Goal: Transaction & Acquisition: Purchase product/service

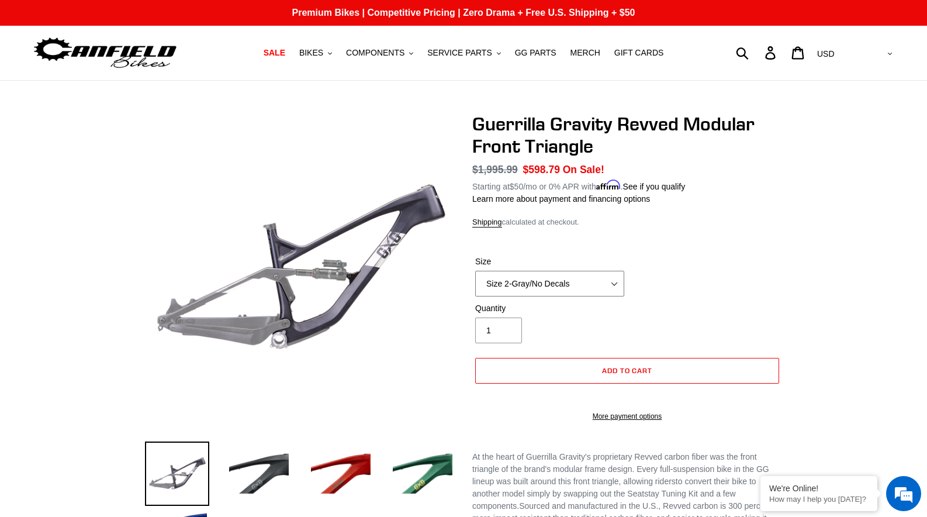
click at [561, 273] on select "Size 2-Gloss Black/No Decals Size 2-Black/Red Decals Size 2-Black/Silver Decals…" at bounding box center [549, 284] width 149 height 26
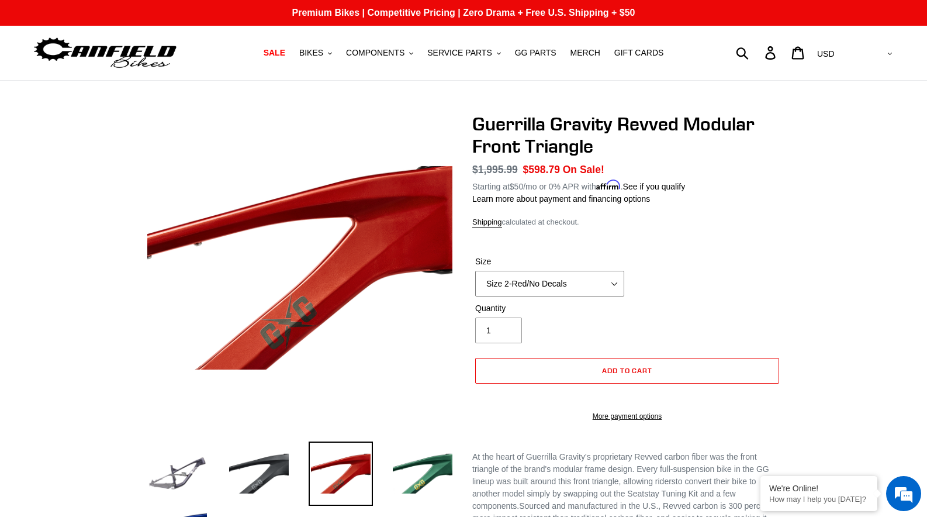
click at [600, 284] on select "Size 2-Gloss Black/No Decals Size 2-Black/Red Decals Size 2-Black/Silver Decals…" at bounding box center [549, 284] width 149 height 26
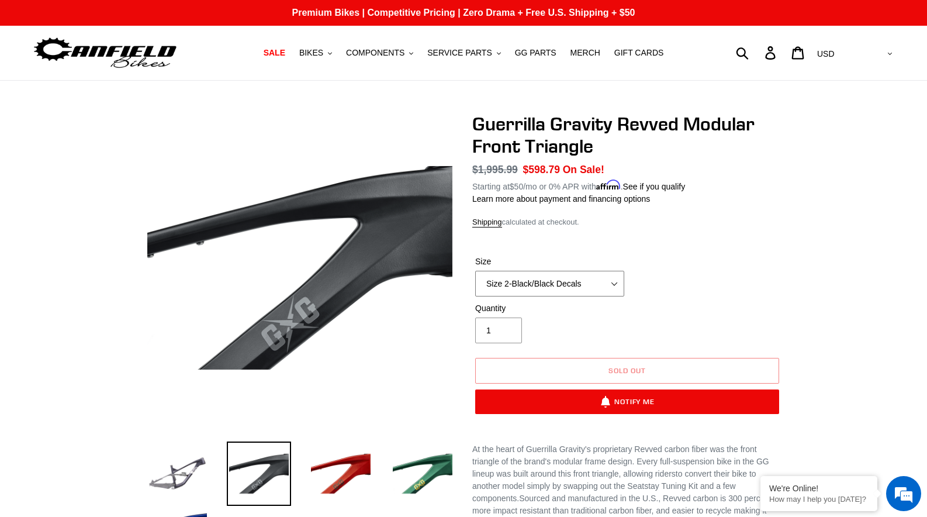
click at [546, 275] on select "Size 2-Gloss Black/No Decals Size 2-Black/Red Decals Size 2-Black/Silver Decals…" at bounding box center [549, 284] width 149 height 26
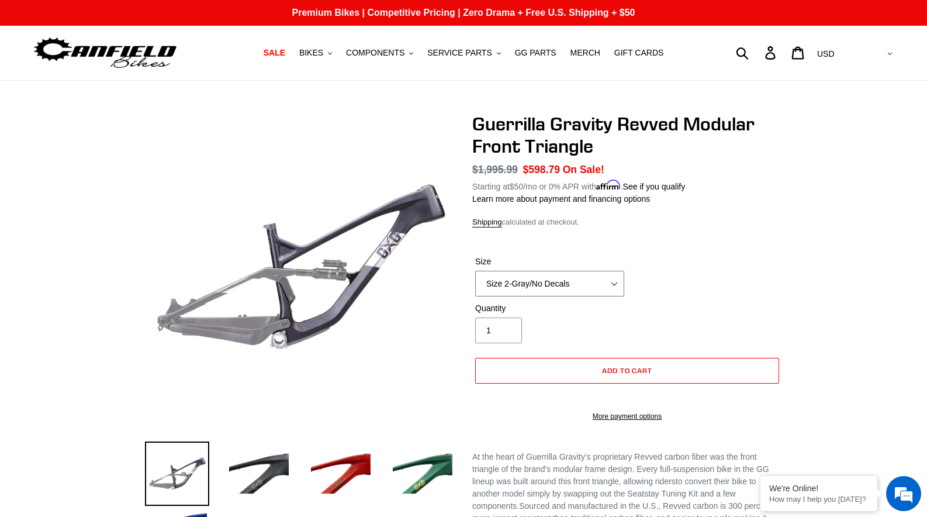
click at [560, 274] on select "Size 2-Gloss Black/No Decals Size 2-Black/Red Decals Size 2-Black/Silver Decals…" at bounding box center [549, 284] width 149 height 26
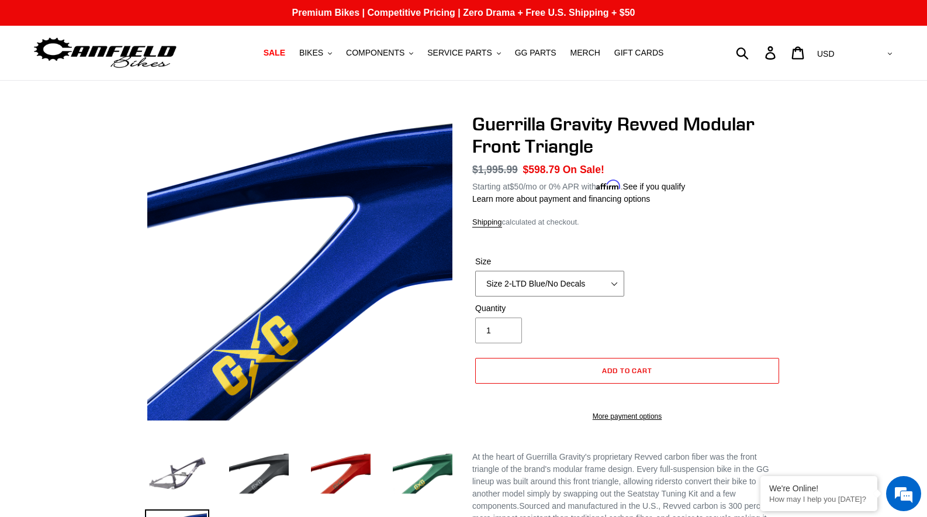
click at [587, 274] on select "Size 2-Gloss Black/No Decals Size 2-Black/Red Decals Size 2-Black/Silver Decals…" at bounding box center [549, 284] width 149 height 26
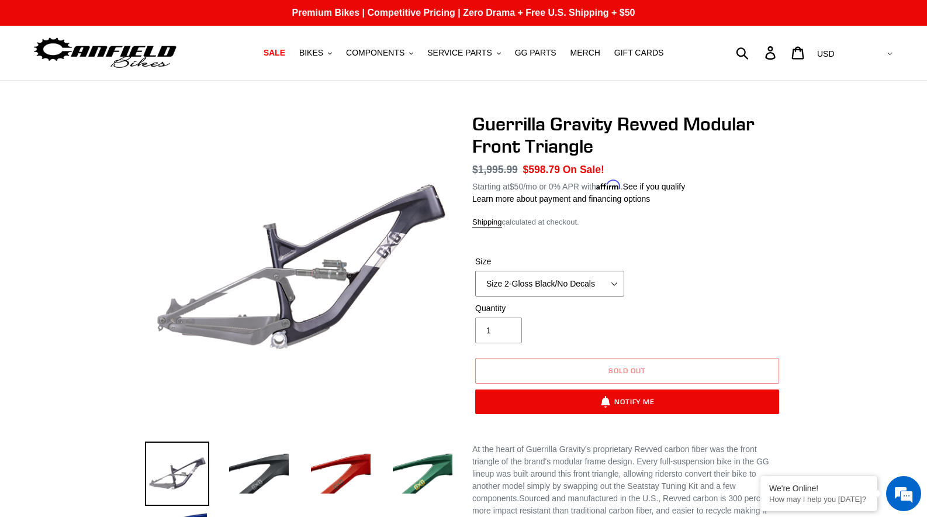
click at [540, 274] on select "Size 2-Gloss Black/No Decals Size 2-Black/Red Decals Size 2-Black/Silver Decals…" at bounding box center [549, 284] width 149 height 26
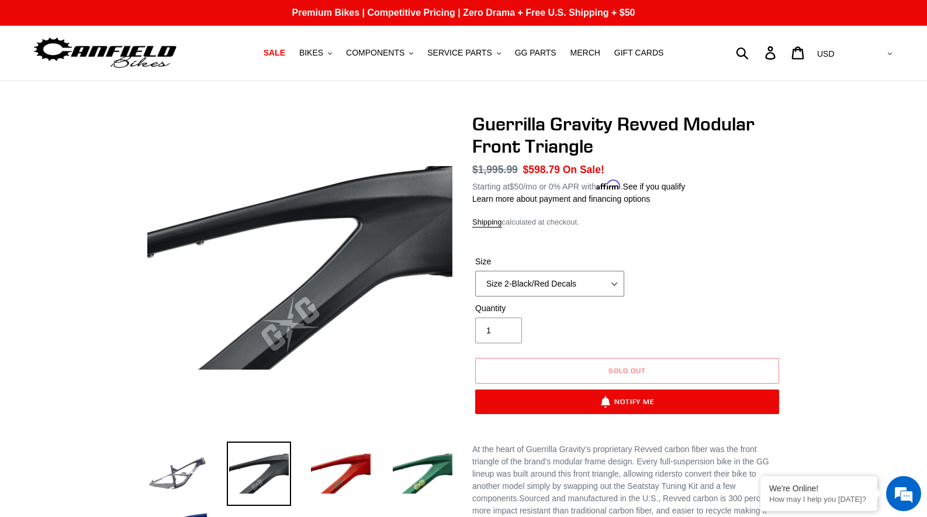
click at [557, 288] on select "Size 2-Gloss Black/No Decals Size 2-Black/Red Decals Size 2-Black/Silver Decals…" at bounding box center [549, 284] width 149 height 26
click at [553, 285] on select "Size 2-Gloss Black/No Decals Size 2-Black/Red Decals Size 2-Black/Silver Decals…" at bounding box center [549, 284] width 149 height 26
click at [570, 283] on select "Size 2-Gloss Black/No Decals Size 2-Black/Red Decals Size 2-Black/Silver Decals…" at bounding box center [549, 284] width 149 height 26
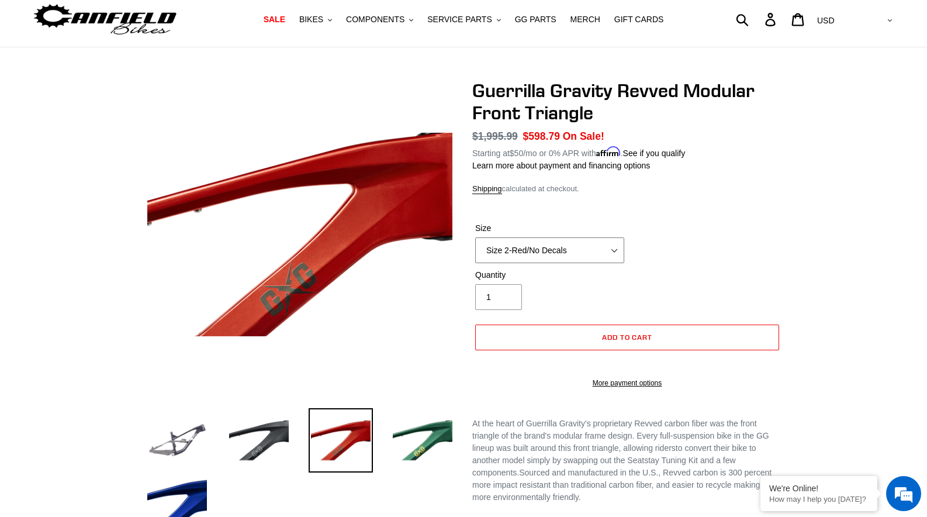
scroll to position [34, 0]
click at [535, 243] on select "Size 2-Gloss Black/No Decals Size 2-Black/Red Decals Size 2-Black/Silver Decals…" at bounding box center [549, 250] width 149 height 26
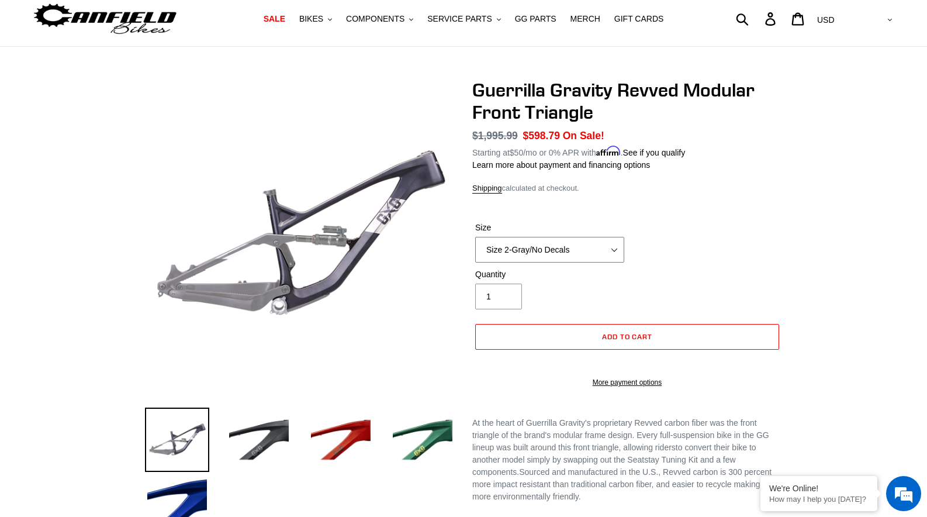
click at [560, 241] on select "Size 2-Gloss Black/No Decals Size 2-Black/Red Decals Size 2-Black/Silver Decals…" at bounding box center [549, 250] width 149 height 26
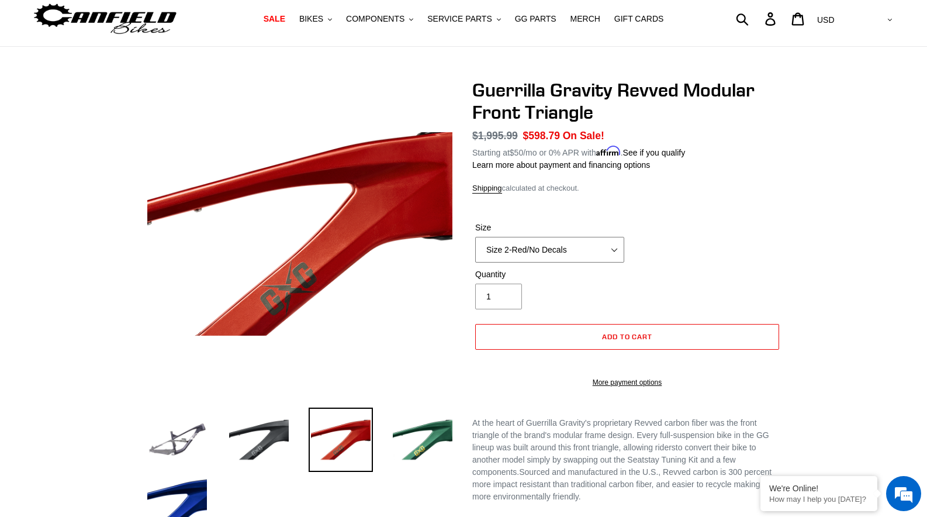
click at [551, 250] on select "Size 2-Gloss Black/No Decals Size 2-Black/Red Decals Size 2-Black/Silver Decals…" at bounding box center [549, 250] width 149 height 26
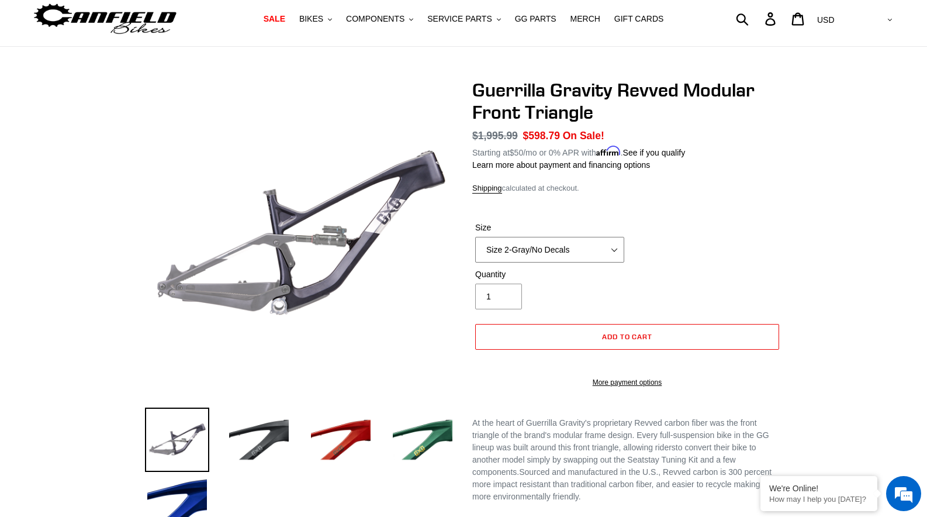
click at [578, 247] on select "Size 2-Gloss Black/No Decals Size 2-Black/Red Decals Size 2-Black/Silver Decals…" at bounding box center [549, 250] width 149 height 26
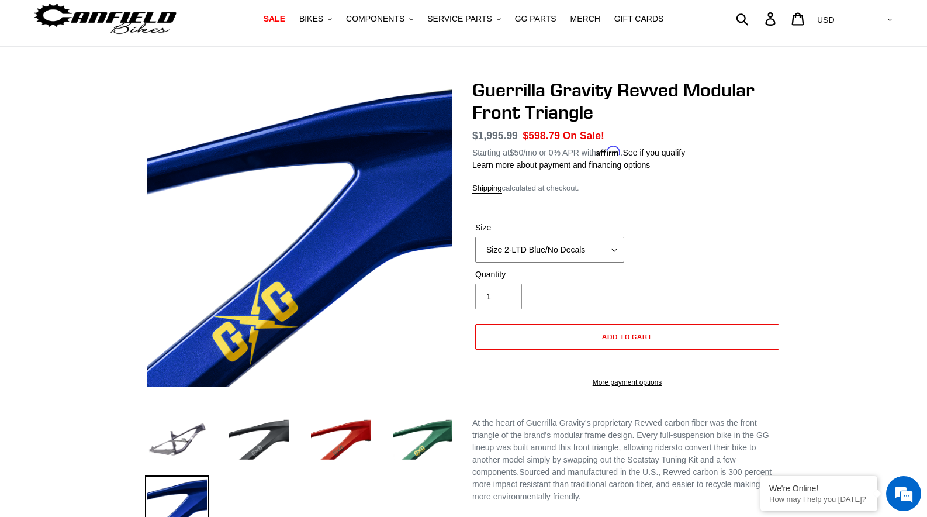
click at [554, 250] on select "Size 2-Gloss Black/No Decals Size 2-Black/Red Decals Size 2-Black/Silver Decals…" at bounding box center [549, 250] width 149 height 26
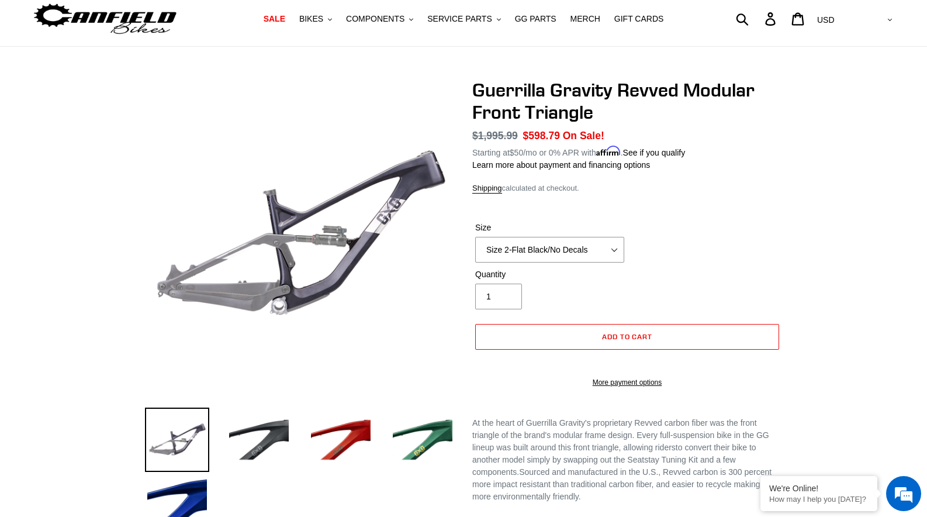
click at [519, 420] on div "Guerrilla Gravity Revved Modular Front Triangle No reviews Regular price $1,995…" at bounding box center [618, 420] width 327 height 682
click at [520, 422] on div "Guerrilla Gravity Revved Modular Front Triangle No reviews Regular price $1,995…" at bounding box center [618, 420] width 327 height 682
click at [550, 439] on span "At the heart of Guerrilla Gravity's proprietary Revved carbon fiber was the fro…" at bounding box center [620, 435] width 297 height 34
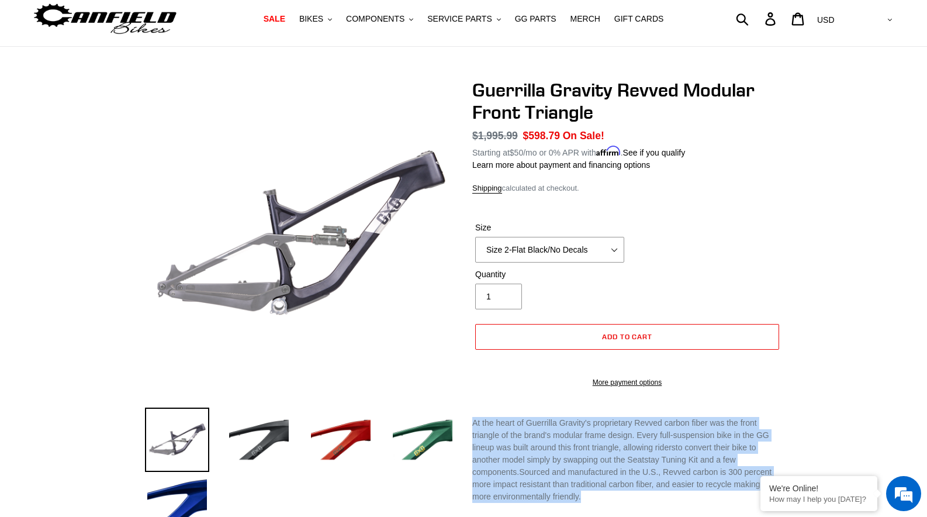
click at [615, 452] on span "At the heart of Guerrilla Gravity's proprietary Revved carbon fiber was the fro…" at bounding box center [620, 435] width 297 height 34
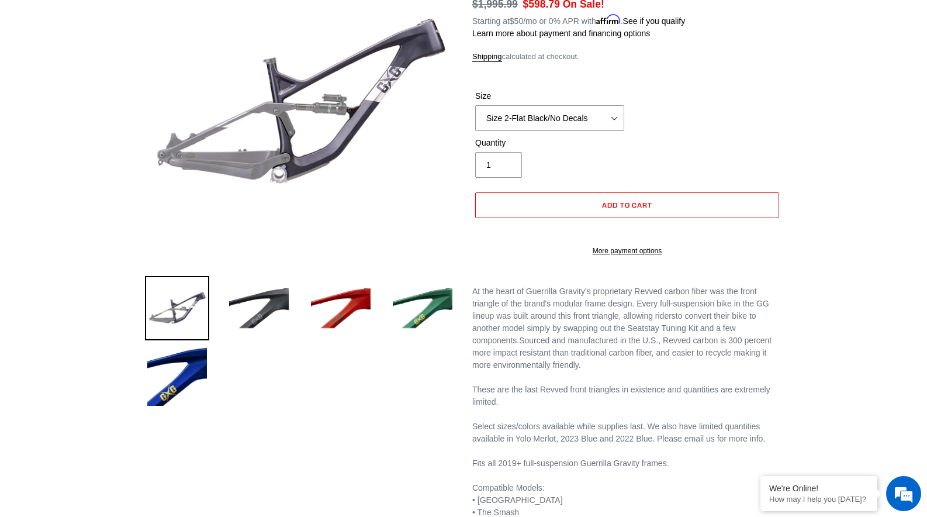
scroll to position [216, 0]
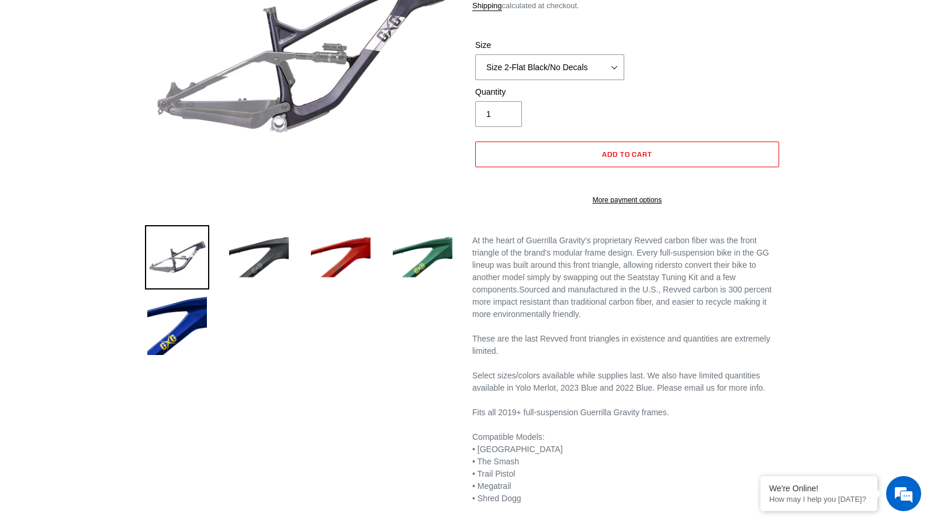
drag, startPoint x: 693, startPoint y: 430, endPoint x: 477, endPoint y: 264, distance: 272.7
click at [477, 264] on div "At the heart of Guerrilla Gravity's proprietary Revved carbon fiber was the fro…" at bounding box center [627, 406] width 310 height 344
click at [564, 294] on span "to convert their bike to another model simply by swapping out the Seatstay Tuni…" at bounding box center [614, 277] width 284 height 34
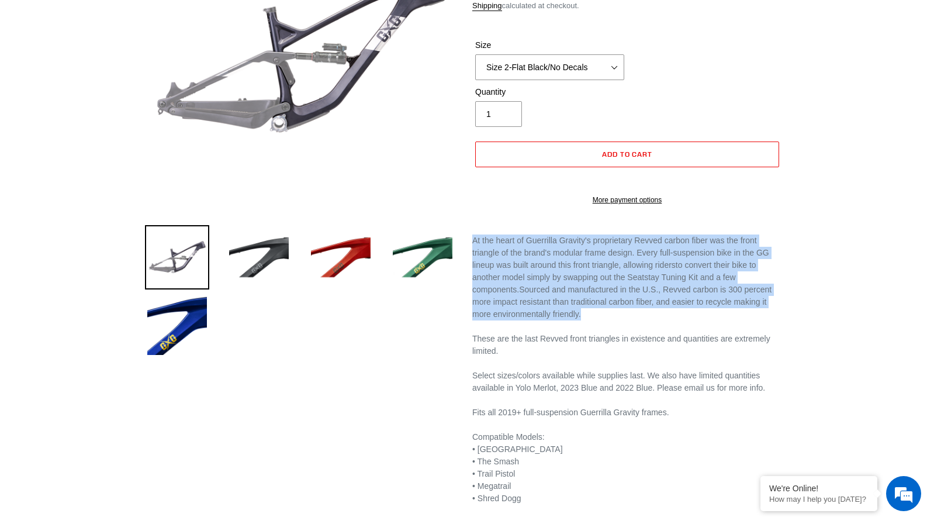
click at [564, 294] on span "to convert their bike to another model simply by swapping out the Seatstay Tuni…" at bounding box center [614, 277] width 284 height 34
drag, startPoint x: 515, startPoint y: 273, endPoint x: 762, endPoint y: 430, distance: 292.3
click at [762, 430] on div "At the heart of Guerrilla Gravity's proprietary Revved carbon fiber was the fro…" at bounding box center [627, 406] width 310 height 344
click at [762, 419] on div "Fits all 2019+ full-suspension Guerrilla Gravity frames." at bounding box center [627, 412] width 310 height 12
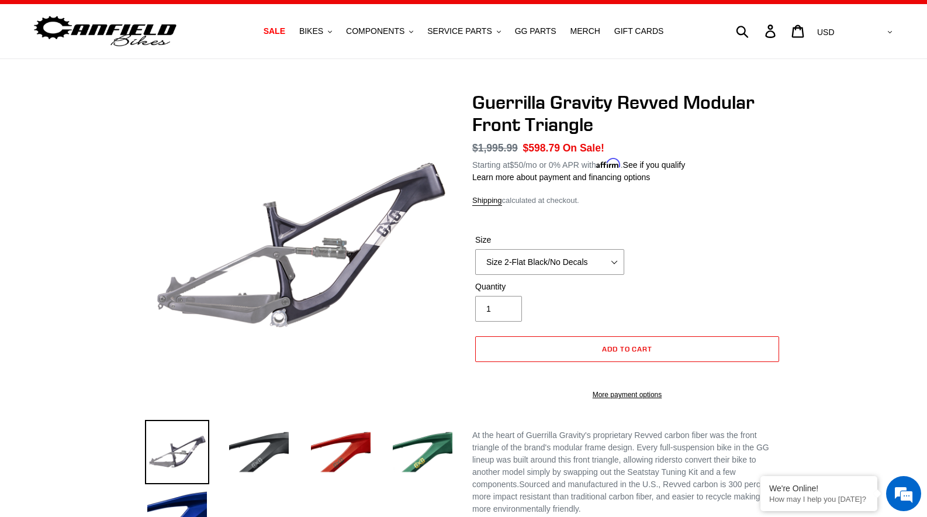
scroll to position [0, 0]
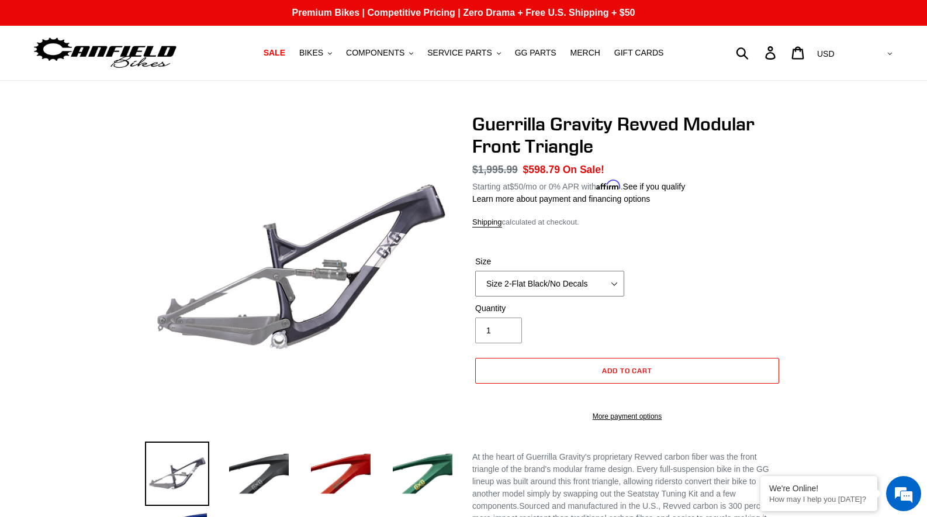
click at [564, 281] on select "Size 2-Gloss Black/No Decals Size 2-Black/Red Decals Size 2-Black/Silver Decals…" at bounding box center [549, 284] width 149 height 26
click at [592, 281] on select "Size 2-Gloss Black/No Decals Size 2-Black/Red Decals Size 2-Black/Silver Decals…" at bounding box center [549, 284] width 149 height 26
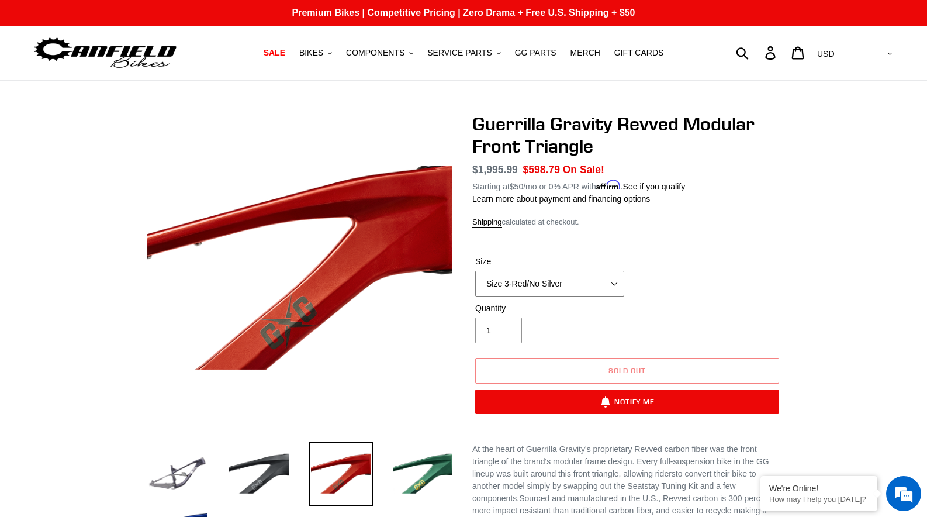
click at [568, 271] on select "Size 2-Gloss Black/No Decals Size 2-Black/Red Decals Size 2-Black/Silver Decals…" at bounding box center [549, 284] width 149 height 26
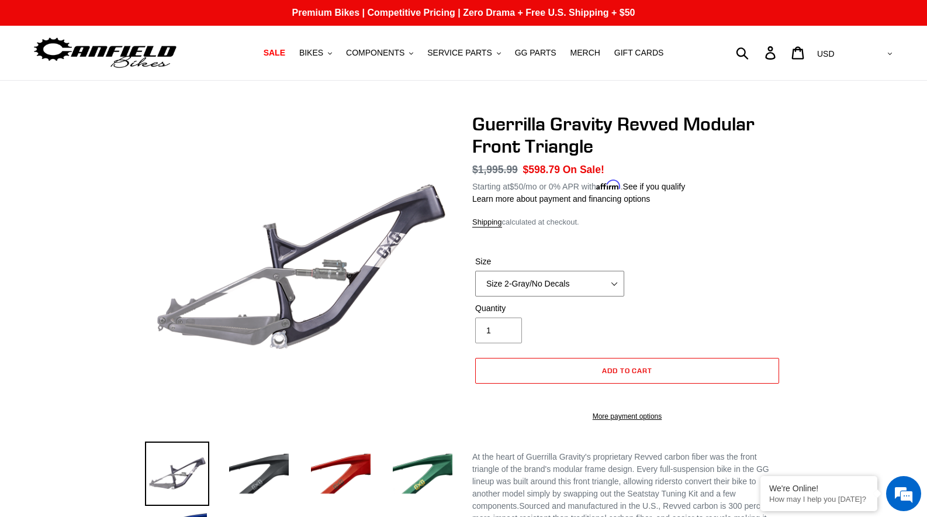
click at [575, 277] on select "Size 2-Gloss Black/No Decals Size 2-Black/Red Decals Size 2-Black/Silver Decals…" at bounding box center [549, 284] width 149 height 26
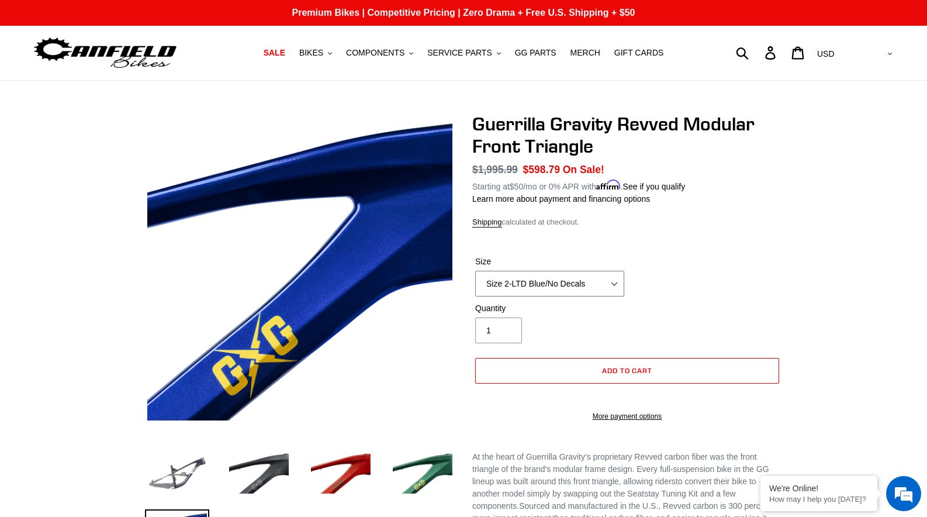
click at [571, 288] on select "Size 2-Gloss Black/No Decals Size 2-Black/Red Decals Size 2-Black/Silver Decals…" at bounding box center [549, 284] width 149 height 26
select select "Size 2-Flat Black/No Decals"
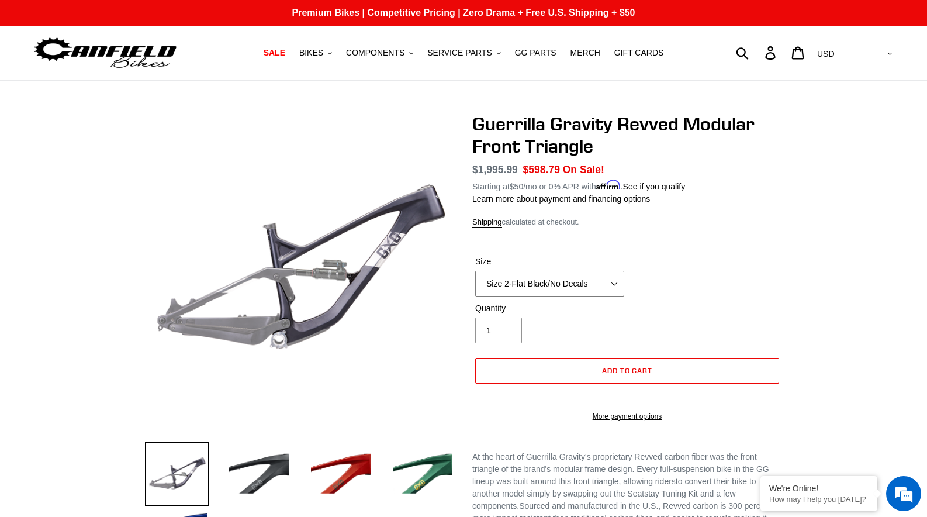
click at [584, 287] on select "Size 2-Gloss Black/No Decals Size 2-Black/Red Decals Size 2-Black/Silver Decals…" at bounding box center [549, 284] width 149 height 26
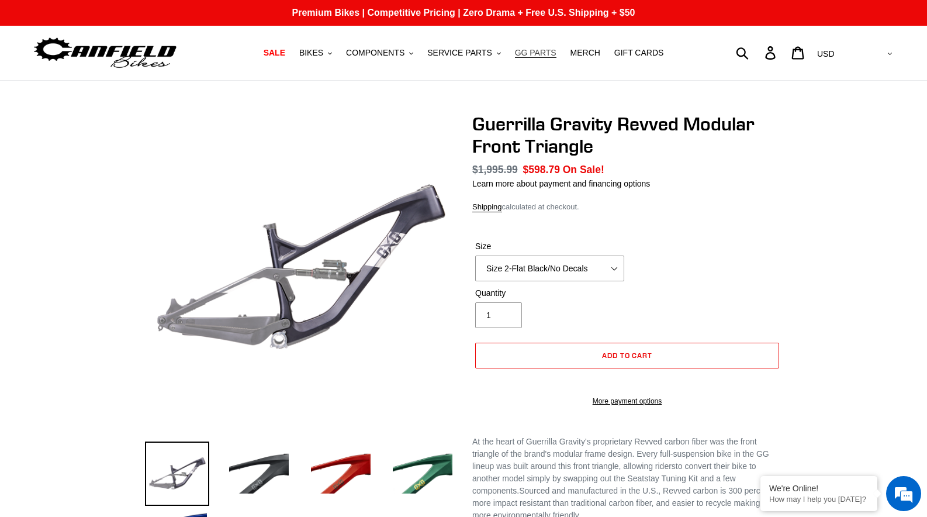
click at [544, 54] on span "GG PARTS" at bounding box center [536, 53] width 42 height 10
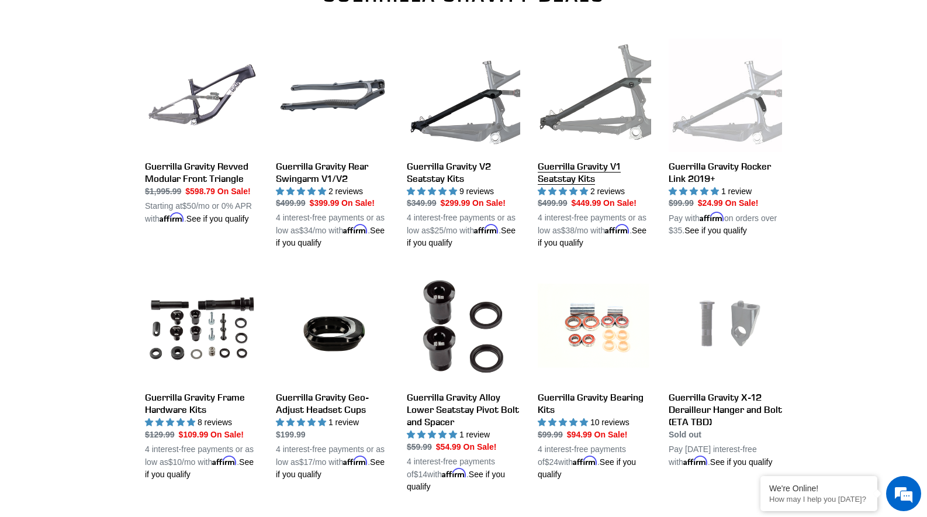
scroll to position [434, 0]
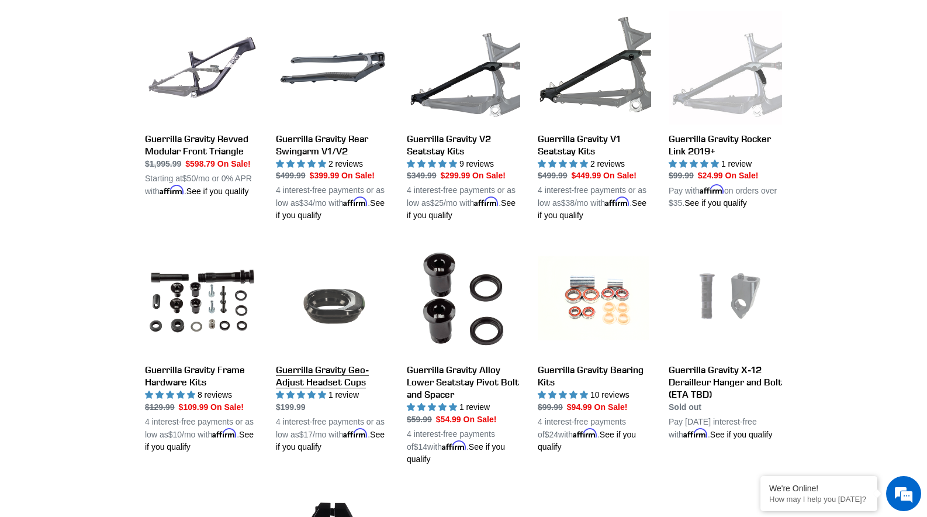
click at [340, 370] on link "Guerrilla Gravity Geo-Adjust Headset Cups" at bounding box center [332, 347] width 113 height 211
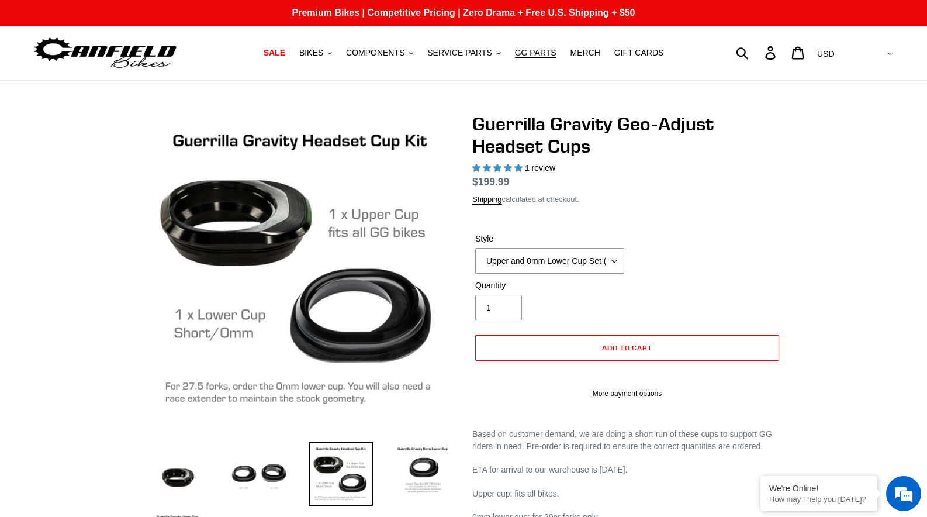
select select "highest-rating"
click at [556, 274] on select "Upper and 0mm Lower Cup Set (ETA 7/25/25) Upper Cup (ETA 7/25/25) 0mm Lower Cup…" at bounding box center [549, 261] width 149 height 26
click at [530, 274] on select "Upper and 0mm Lower Cup Set (ETA 7/25/25) Upper Cup (ETA 7/25/25) 0mm Lower Cup…" at bounding box center [549, 261] width 149 height 26
select select "Upper Cup (ETA 7/25/25)"
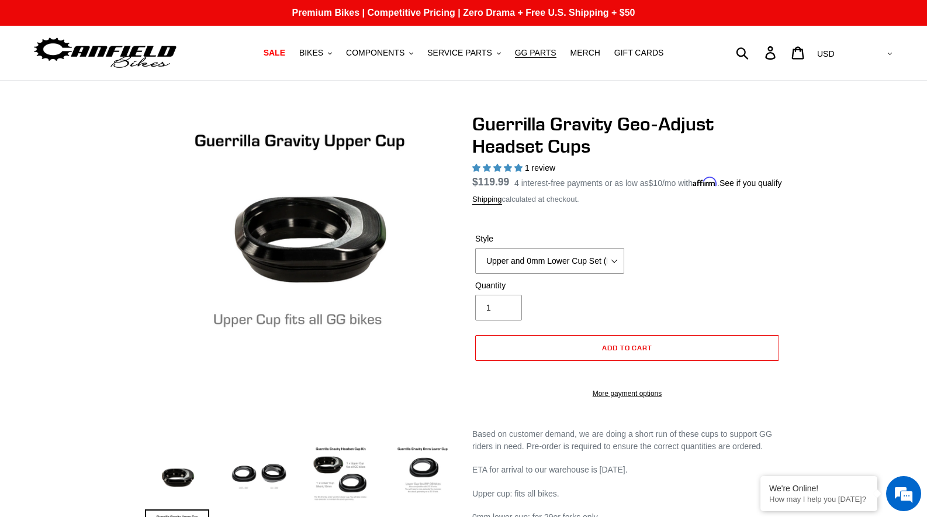
click at [795, 317] on div "Previous slide" at bounding box center [464, 354] width 702 height 483
click at [532, 280] on div "Style Upper and 0mm Lower Cup Set (ETA 7/25/25) Upper Cup (ETA 7/25/25) 0mm Low…" at bounding box center [627, 256] width 310 height 47
click at [561, 274] on select "Upper and 0mm Lower Cup Set (ETA 7/25/25) Upper Cup (ETA 7/25/25) 0mm Lower Cup…" at bounding box center [549, 261] width 149 height 26
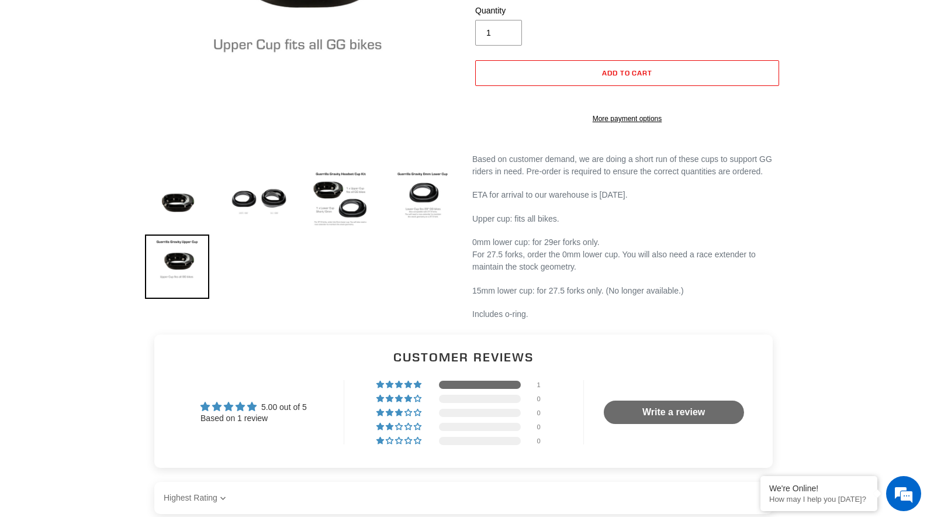
scroll to position [247, 0]
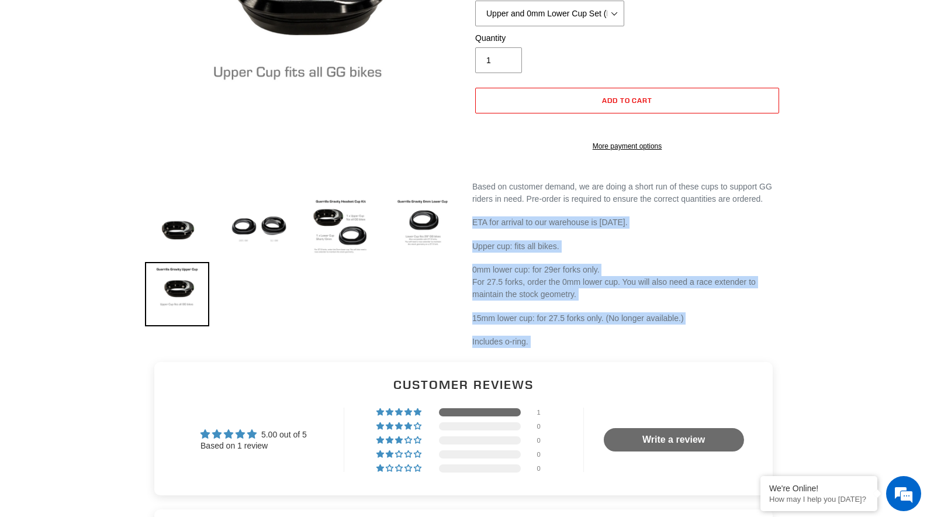
drag, startPoint x: 469, startPoint y: 262, endPoint x: 775, endPoint y: 402, distance: 336.2
click at [775, 402] on main "Previous slide" at bounding box center [463, 508] width 927 height 1350
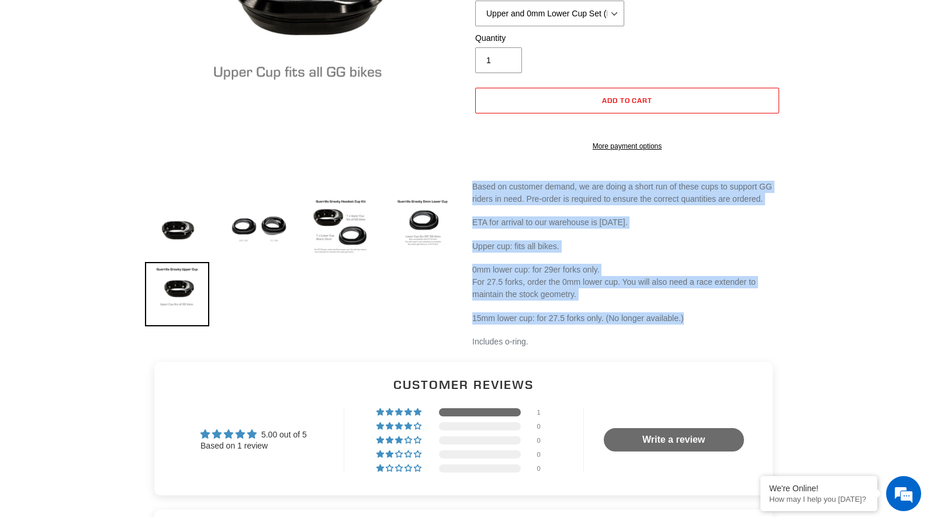
drag, startPoint x: 761, startPoint y: 364, endPoint x: 515, endPoint y: 191, distance: 300.9
click at [515, 190] on div "Guerrilla Gravity Geo-Adjust Headset Cups 1 review Regular price $119.99 Sale p…" at bounding box center [618, 107] width 327 height 483
click at [536, 206] on div "Guerrilla Gravity Geo-Adjust Headset Cups 1 review Regular price $119.99 Sale p…" at bounding box center [618, 107] width 327 height 483
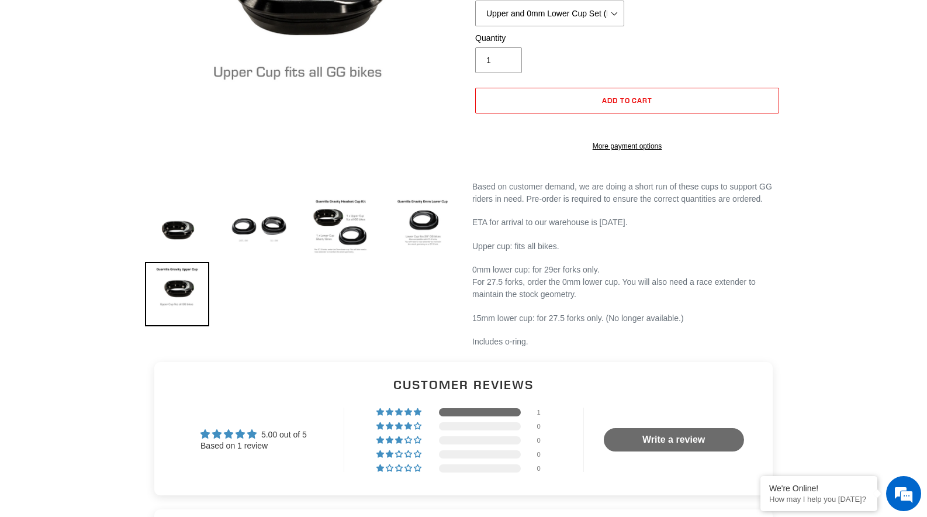
click at [536, 206] on div "Guerrilla Gravity Geo-Adjust Headset Cups 1 review Regular price $119.99 Sale p…" at bounding box center [618, 107] width 327 height 483
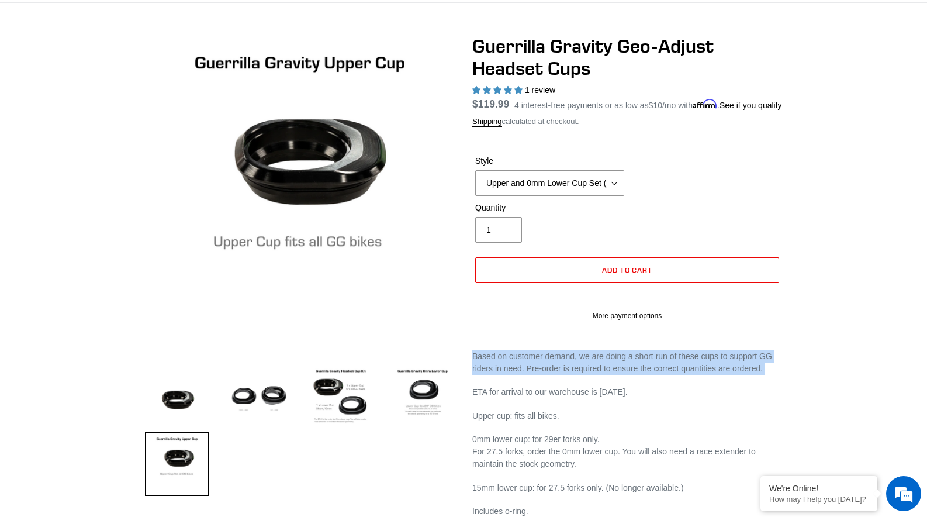
scroll to position [0, 0]
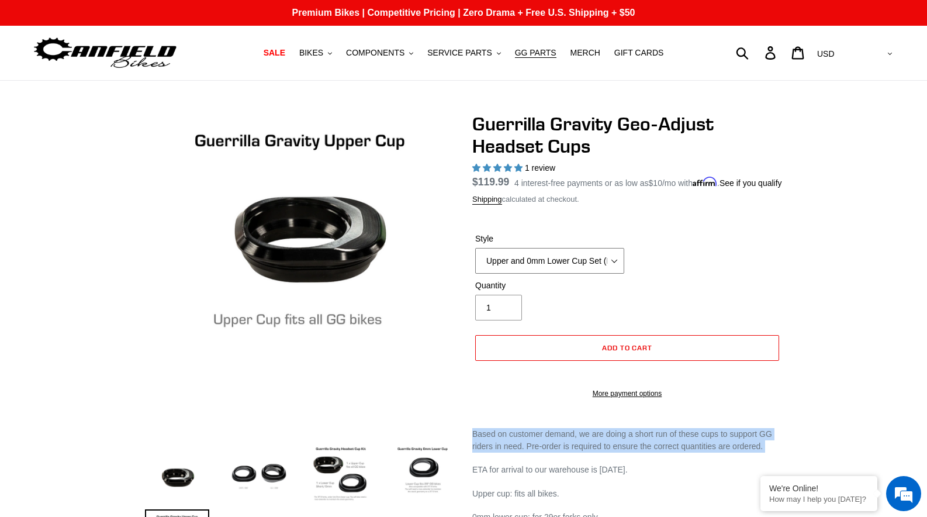
click at [571, 274] on select "Upper and 0mm Lower Cup Set (ETA 7/25/25) Upper Cup (ETA 7/25/25) 0mm Lower Cup…" at bounding box center [549, 261] width 149 height 26
click at [677, 361] on button "Add to cart" at bounding box center [627, 348] width 304 height 26
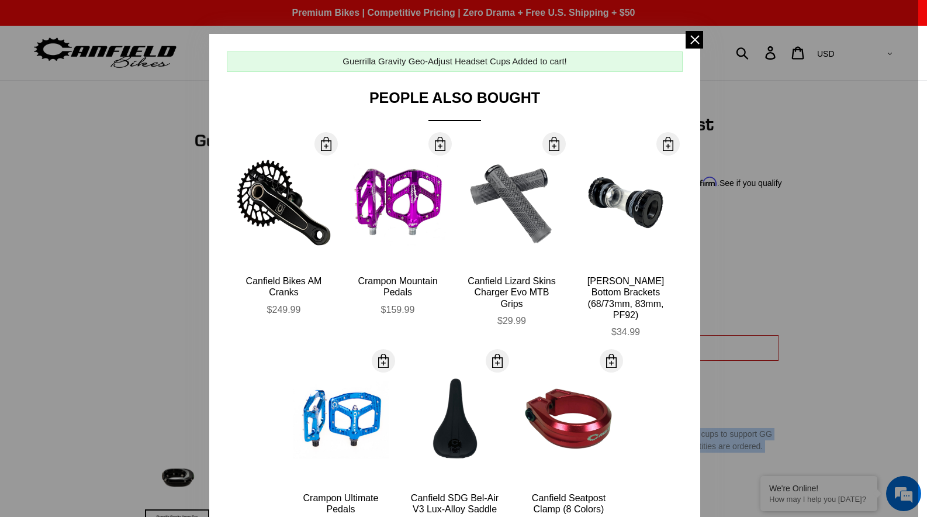
scroll to position [99, 0]
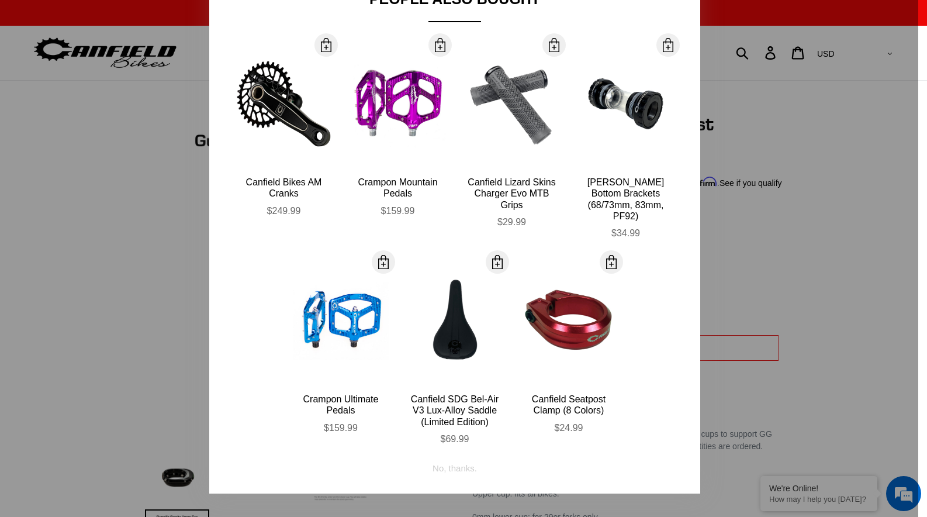
click at [764, 297] on div at bounding box center [463, 258] width 927 height 517
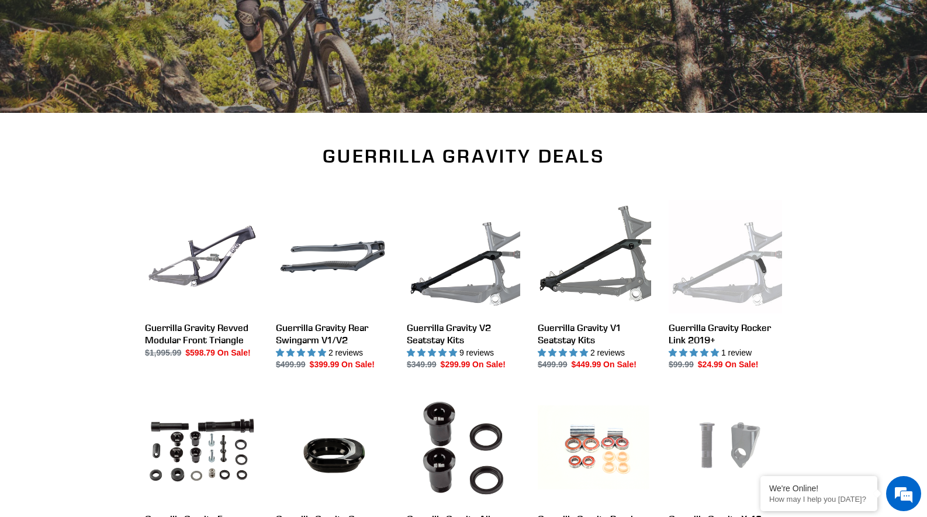
scroll to position [245, 0]
click at [216, 337] on link "Guerrilla Gravity Revved Modular Front Triangle" at bounding box center [201, 279] width 113 height 159
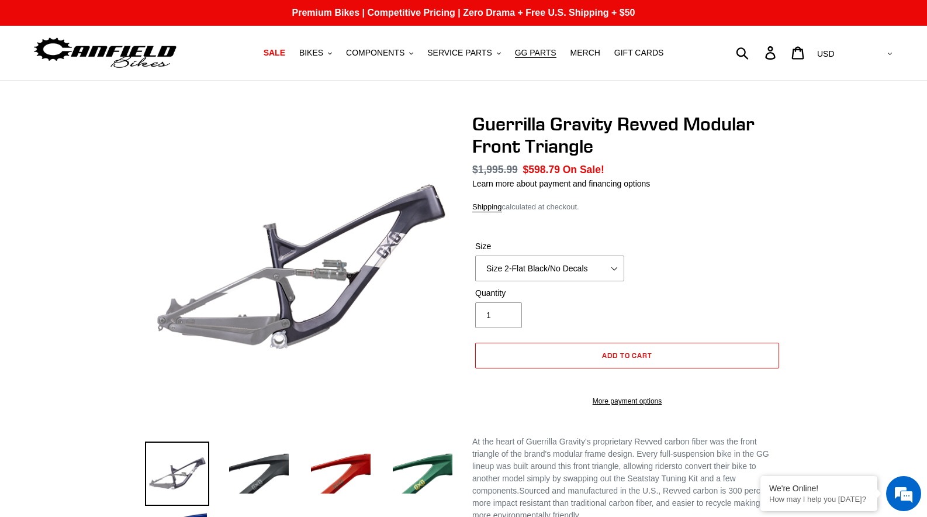
click at [575, 272] on select "Size 2-Gloss Black/No Decals Size 2-Black/Red Decals Size 2-Black/Silver Decals…" at bounding box center [549, 269] width 149 height 26
click at [544, 261] on select "Size 2-Gloss Black/No Decals Size 2-Black/Red Decals Size 2-Black/Silver Decals…" at bounding box center [549, 269] width 149 height 26
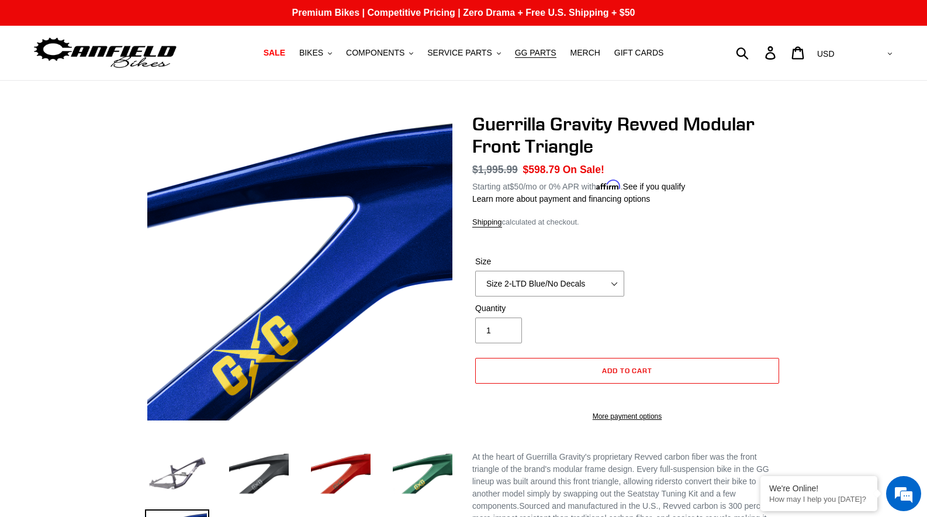
click at [543, 267] on div "Size Size 2-Gloss Black/No Decals Size 2-Black/Red Decals Size 2-Black/Silver D…" at bounding box center [549, 276] width 155 height 41
click at [555, 282] on select "Size 2-Gloss Black/No Decals Size 2-Black/Red Decals Size 2-Black/Silver Decals…" at bounding box center [549, 284] width 149 height 26
click at [580, 287] on select "Size 2-Gloss Black/No Decals Size 2-Black/Red Decals Size 2-Black/Silver Decals…" at bounding box center [549, 284] width 149 height 26
click at [575, 285] on select "Size 2-Gloss Black/No Decals Size 2-Black/Red Decals Size 2-Black/Silver Decals…" at bounding box center [549, 284] width 149 height 26
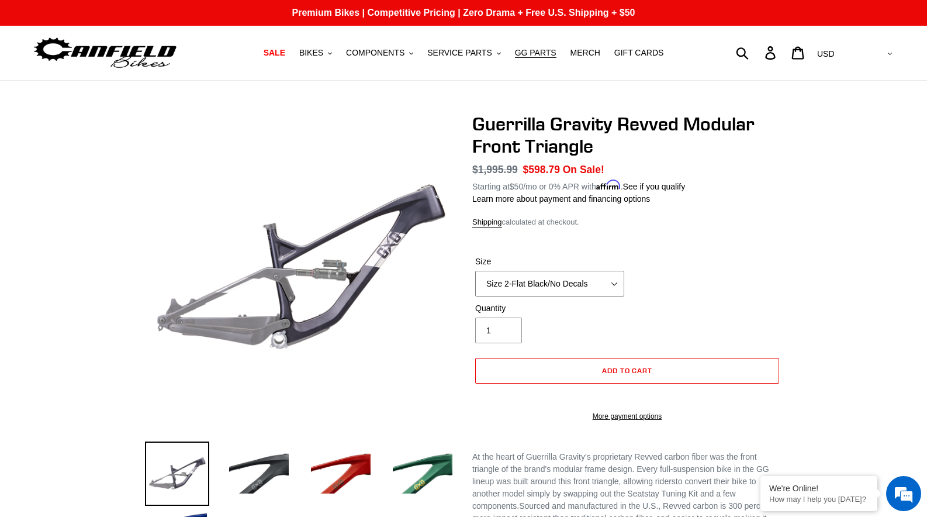
click at [594, 280] on select "Size 2-Gloss Black/No Decals Size 2-Black/Red Decals Size 2-Black/Silver Decals…" at bounding box center [549, 284] width 149 height 26
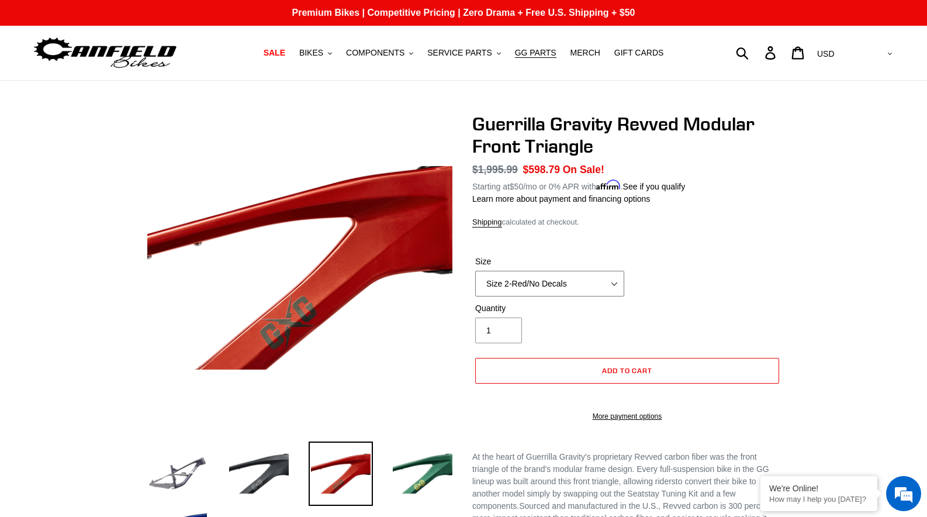
click at [576, 294] on select "Size 2-Gloss Black/No Decals Size 2-Black/Red Decals Size 2-Black/Silver Decals…" at bounding box center [549, 284] width 149 height 26
click at [635, 283] on div "Size Size 2-Gloss Black/No Decals Size 2-Black/Red Decals Size 2-Black/Silver D…" at bounding box center [627, 279] width 310 height 47
click at [579, 287] on select "Size 2-Gloss Black/No Decals Size 2-Black/Red Decals Size 2-Black/Silver Decals…" at bounding box center [549, 284] width 149 height 26
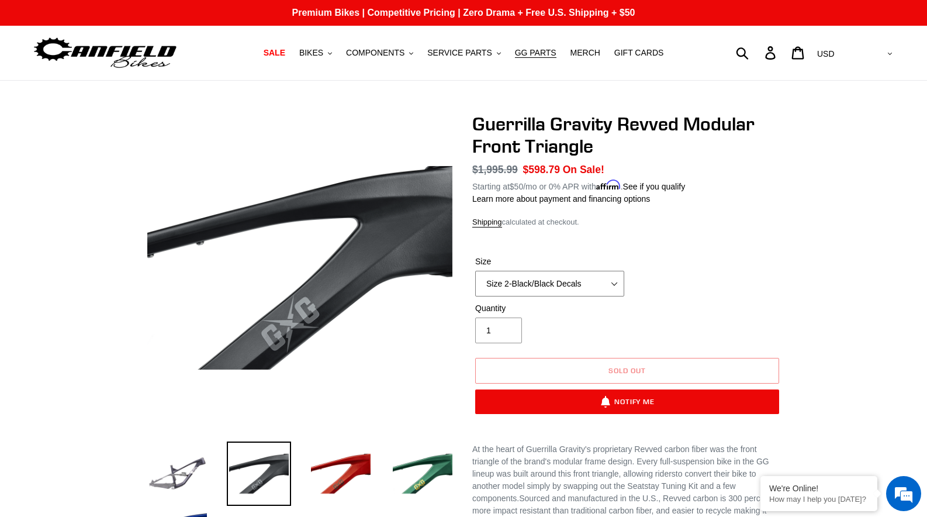
click at [570, 288] on select "Size 2-Gloss Black/No Decals Size 2-Black/Red Decals Size 2-Black/Silver Decals…" at bounding box center [549, 284] width 149 height 26
click at [551, 292] on select "Size 2-Gloss Black/No Decals Size 2-Black/Red Decals Size 2-Black/Silver Decals…" at bounding box center [549, 284] width 149 height 26
click at [545, 275] on select "Size 2-Gloss Black/No Decals Size 2-Black/Red Decals Size 2-Black/Silver Decals…" at bounding box center [549, 284] width 149 height 26
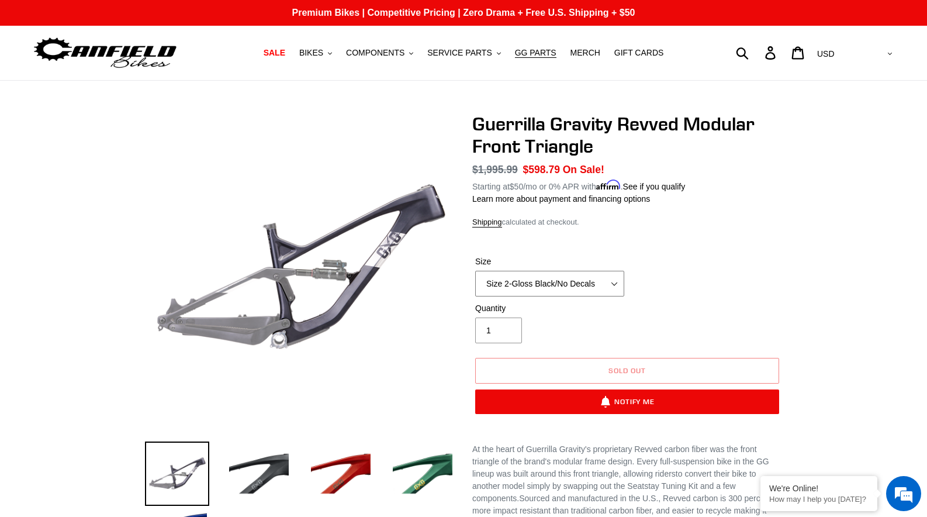
click at [522, 286] on select "Size 2-Gloss Black/No Decals Size 2-Black/Red Decals Size 2-Black/Silver Decals…" at bounding box center [549, 284] width 149 height 26
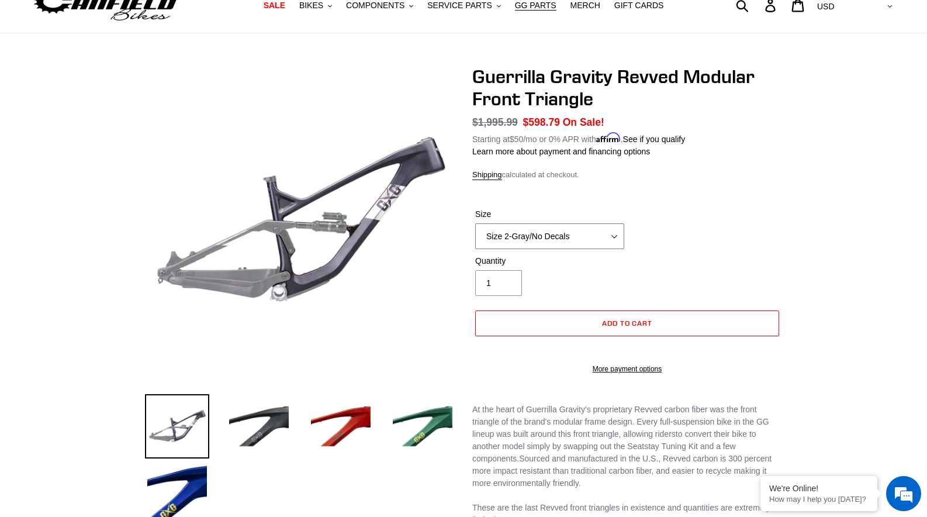
scroll to position [122, 0]
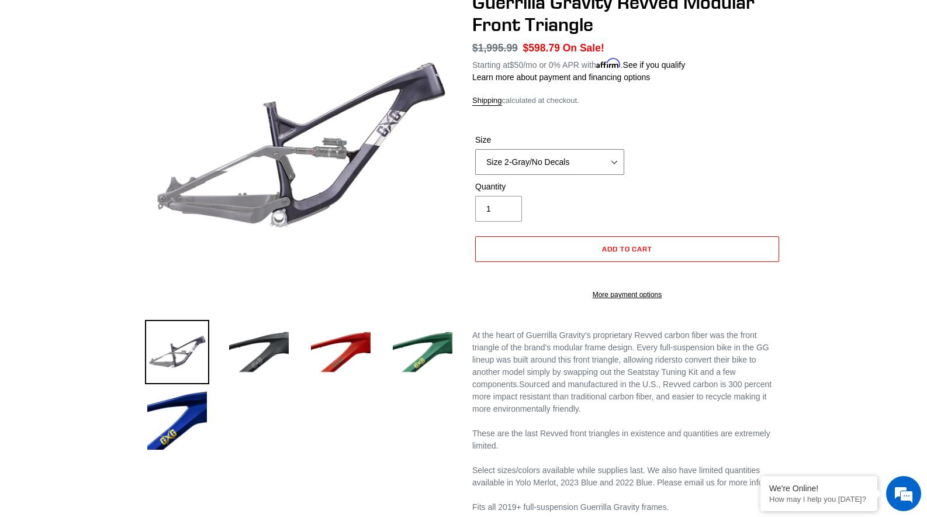
click at [547, 164] on select "Size 2-Gloss Black/No Decals Size 2-Black/Red Decals Size 2-Black/Silver Decals…" at bounding box center [549, 162] width 149 height 26
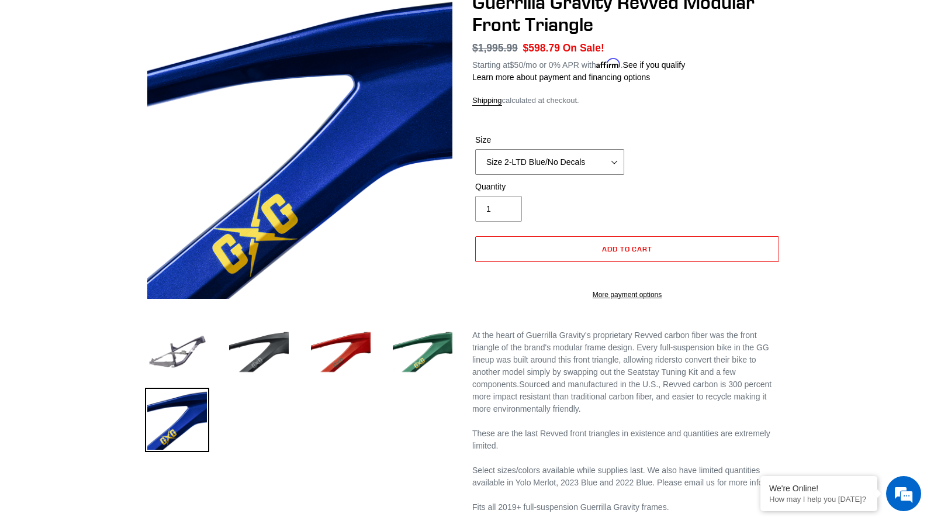
click at [561, 161] on select "Size 2-Gloss Black/No Decals Size 2-Black/Red Decals Size 2-Black/Silver Decals…" at bounding box center [549, 162] width 149 height 26
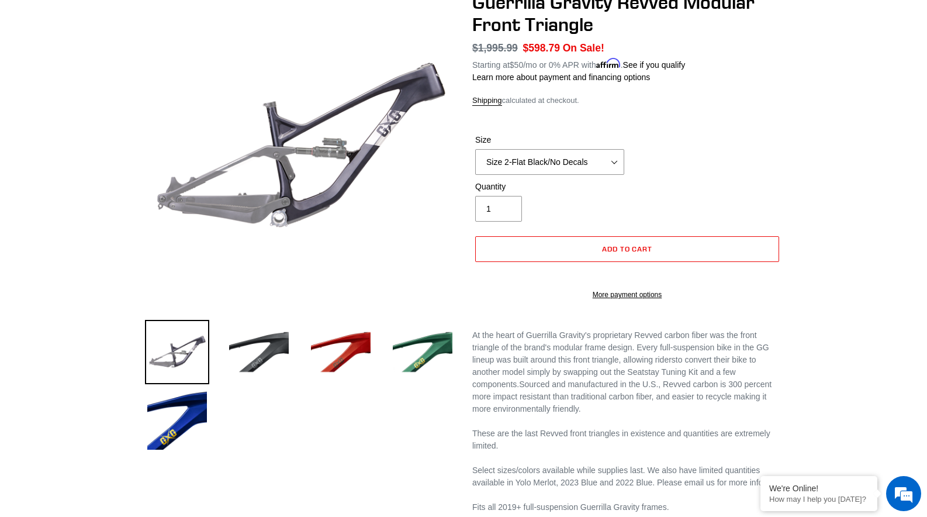
click at [721, 187] on div "Quantity 1" at bounding box center [627, 204] width 310 height 47
click at [572, 169] on select "Size 2-Gloss Black/No Decals Size 2-Black/Red Decals Size 2-Black/Silver Decals…" at bounding box center [549, 162] width 149 height 26
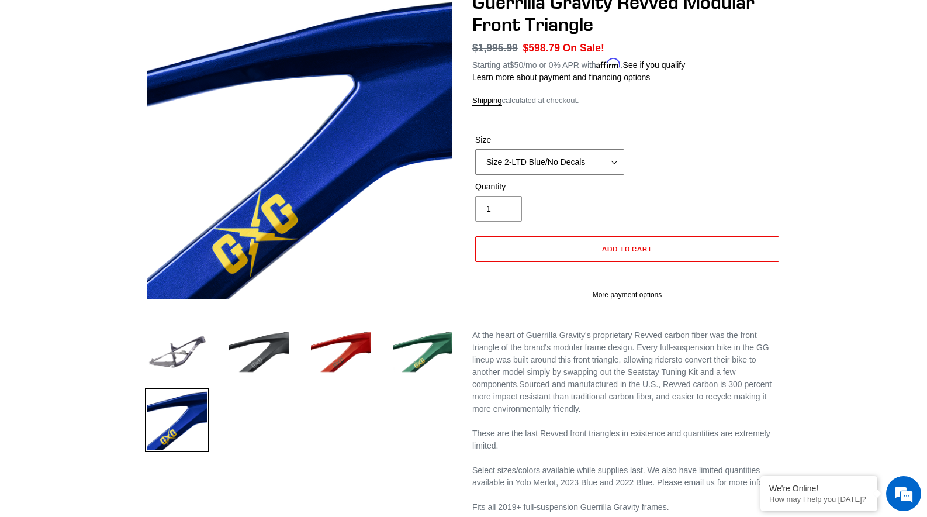
click at [567, 170] on select "Size 2-Gloss Black/No Decals Size 2-Black/Red Decals Size 2-Black/Silver Decals…" at bounding box center [549, 162] width 149 height 26
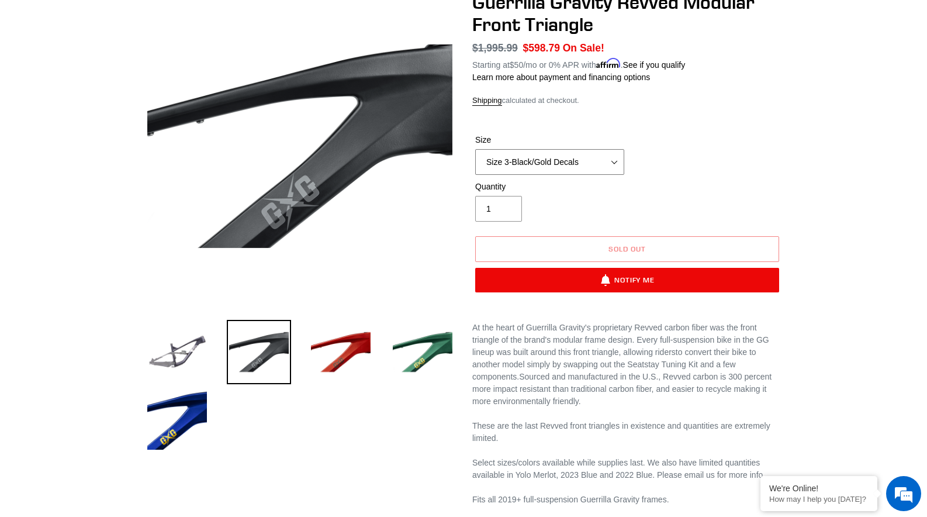
click at [530, 169] on select "Size 2-Gloss Black/No Decals Size 2-Black/Red Decals Size 2-Black/Silver Decals…" at bounding box center [549, 162] width 149 height 26
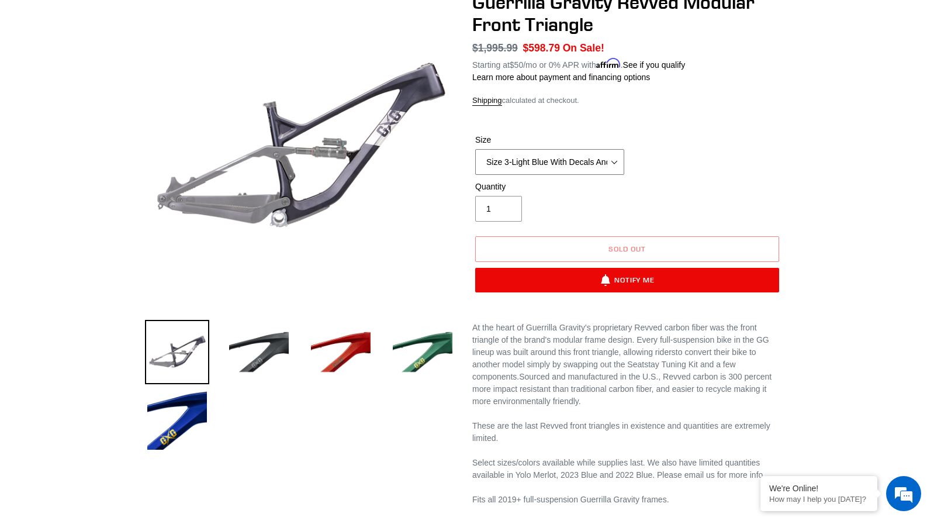
click at [569, 156] on select "Size 2-Gloss Black/No Decals Size 2-Black/Red Decals Size 2-Black/Silver Decals…" at bounding box center [549, 162] width 149 height 26
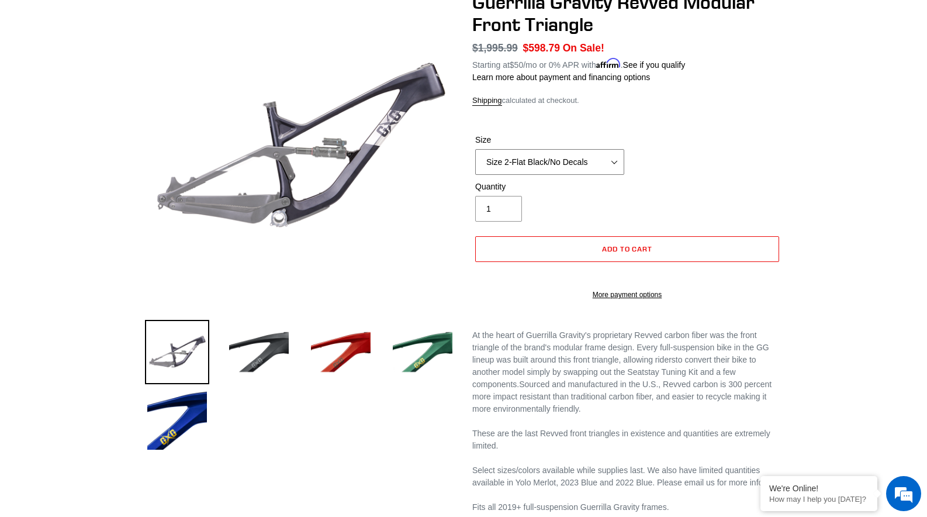
click at [532, 166] on select "Size 2-Gloss Black/No Decals Size 2-Black/Red Decals Size 2-Black/Silver Decals…" at bounding box center [549, 162] width 149 height 26
select select "Size 2-Gray/No Decals"
click at [783, 153] on div "Previous slide" at bounding box center [464, 332] width 702 height 682
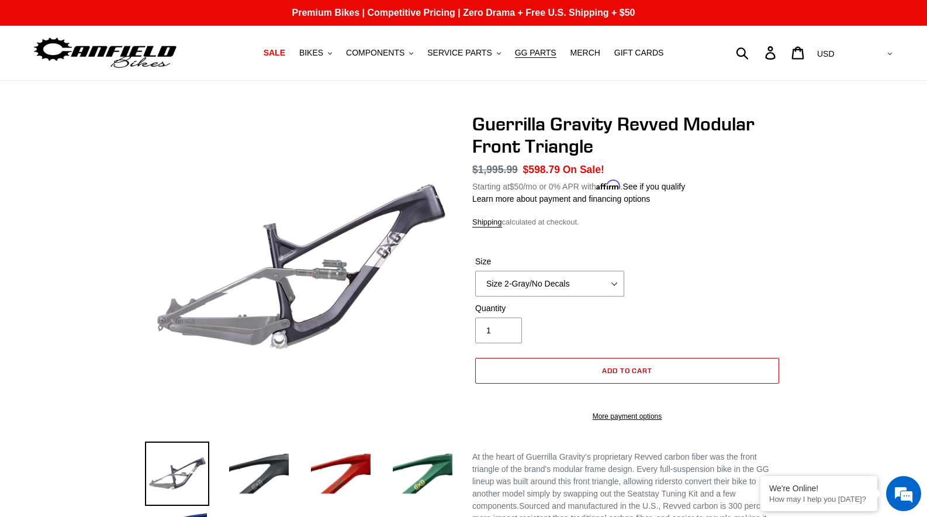
click at [536, 364] on button "Add to cart" at bounding box center [627, 371] width 304 height 26
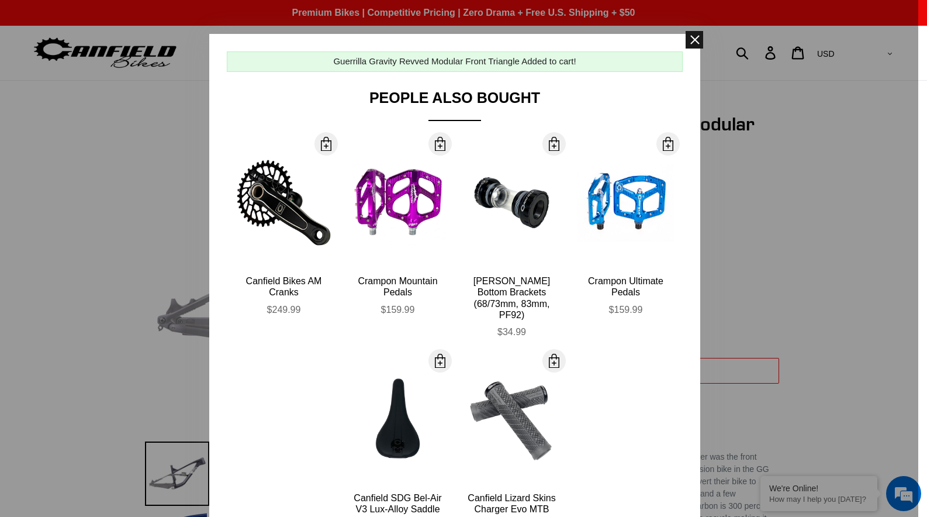
click at [691, 43] on span at bounding box center [695, 40] width 18 height 18
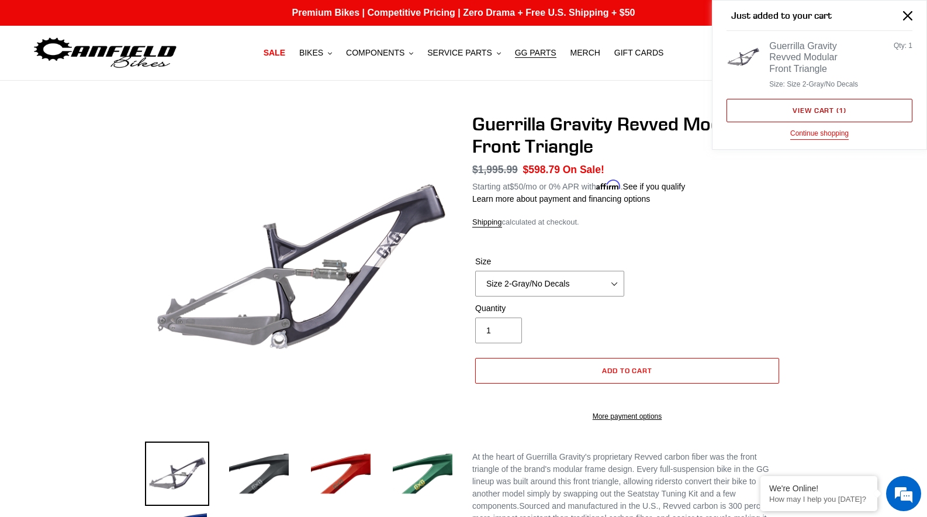
click at [798, 122] on link "View cart ( 1 )" at bounding box center [820, 110] width 186 height 23
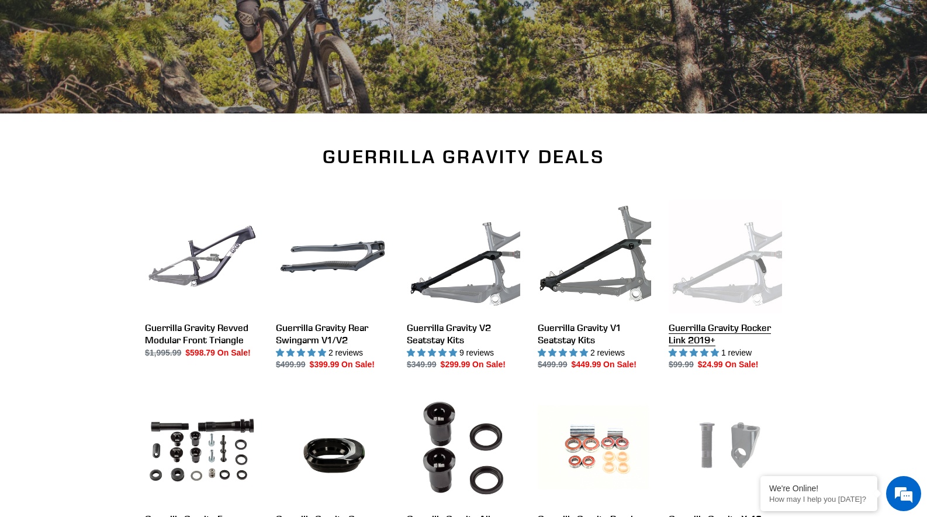
click at [706, 274] on link "Guerrilla Gravity Rocker Link 2019+" at bounding box center [725, 285] width 113 height 171
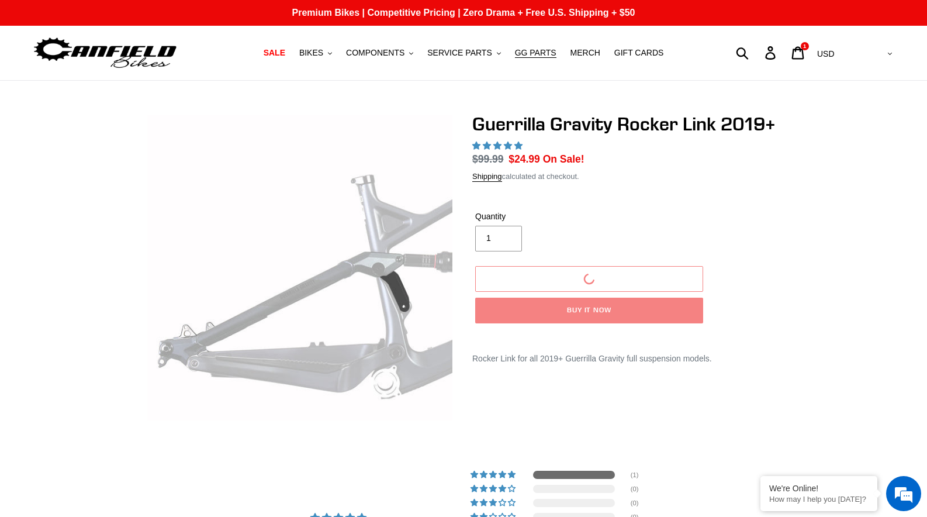
select select "highest-rating"
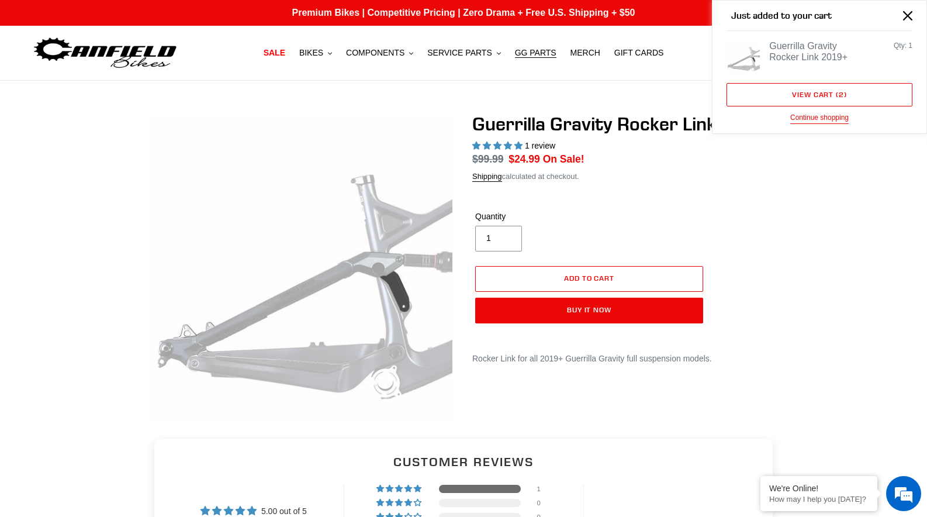
click at [52, 396] on div "Guerrilla Gravity Rocker Link 2019+ 1 review Regular price $99.99 Sale price $2…" at bounding box center [463, 269] width 927 height 312
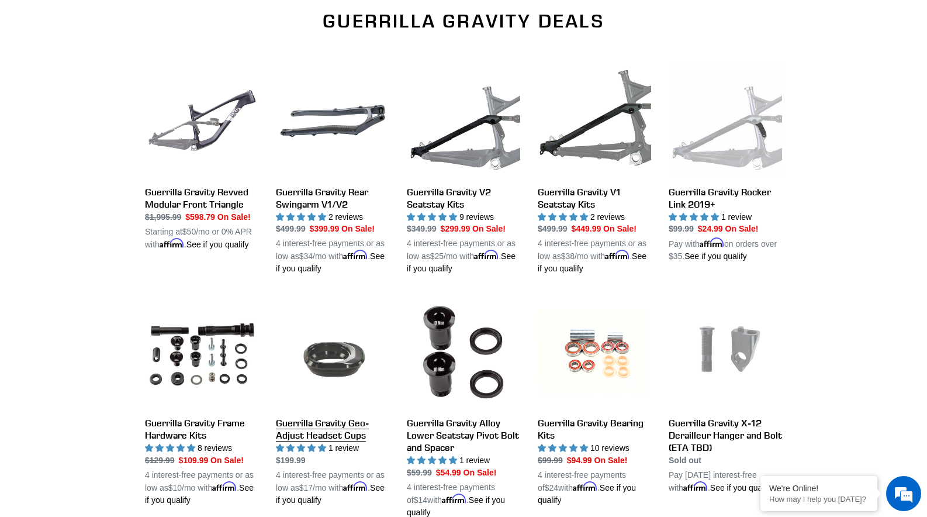
scroll to position [386, 0]
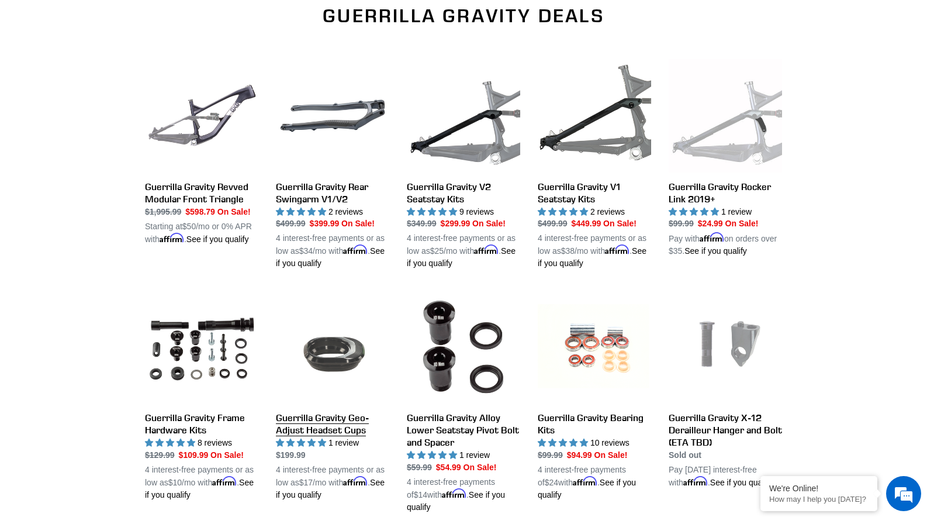
click at [321, 353] on link "Guerrilla Gravity Geo-Adjust Headset Cups" at bounding box center [332, 395] width 113 height 211
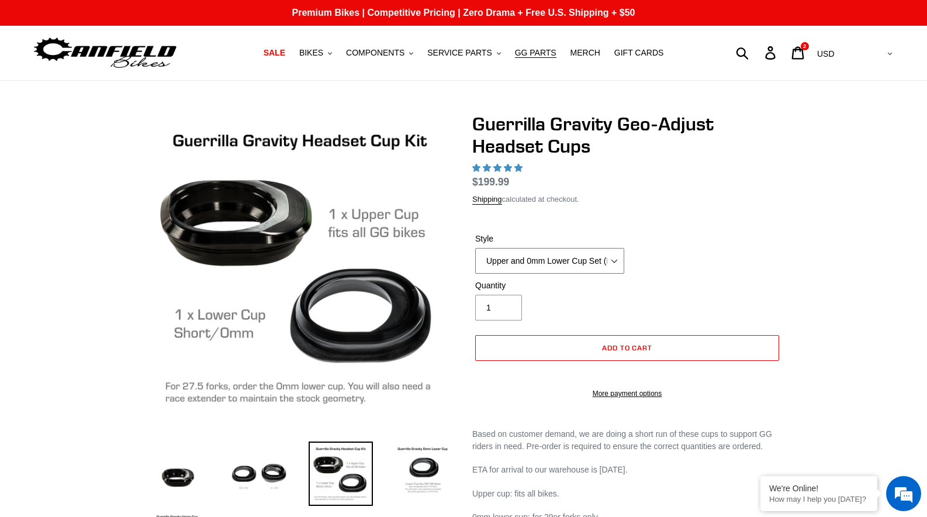
click at [585, 265] on select "Upper and 0mm Lower Cup Set (ETA [DATE]) Upper Cup (ETA [DATE]) 0mm Lower Cup (…" at bounding box center [549, 261] width 149 height 26
select select "highest-rating"
select select "Upper Cup (ETA [DATE])"
click at [727, 280] on div "Quantity 1" at bounding box center [627, 303] width 310 height 47
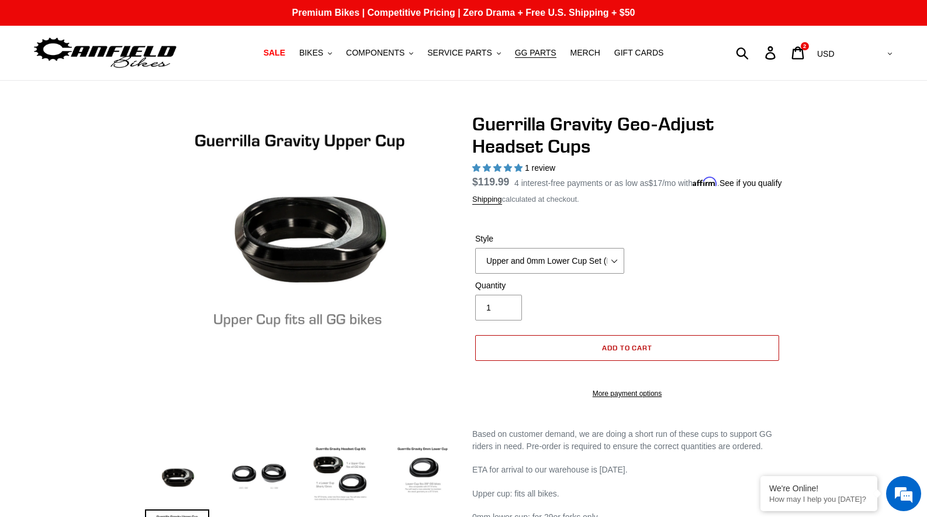
click at [584, 358] on button "Add to cart" at bounding box center [627, 348] width 304 height 26
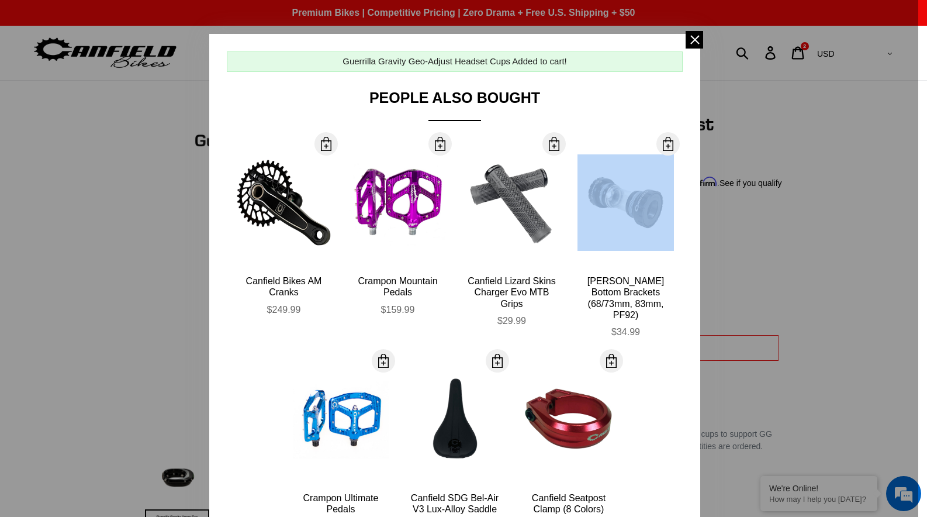
drag, startPoint x: 577, startPoint y: 272, endPoint x: 660, endPoint y: 37, distance: 248.8
click at [660, 44] on div "Guerrilla Gravity Geo-Adjust Headset Cups Added to cart! People Also Bought Mor…" at bounding box center [454, 313] width 491 height 558
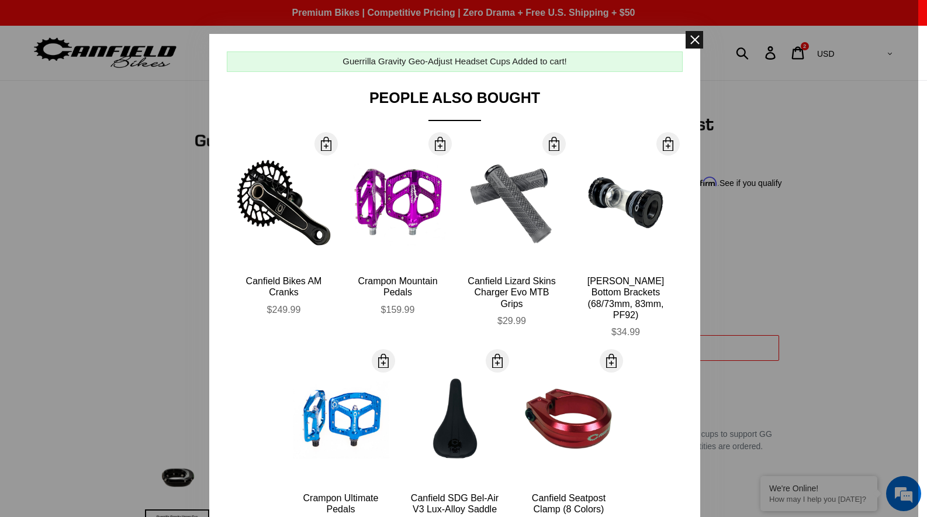
click at [688, 42] on span at bounding box center [695, 40] width 18 height 18
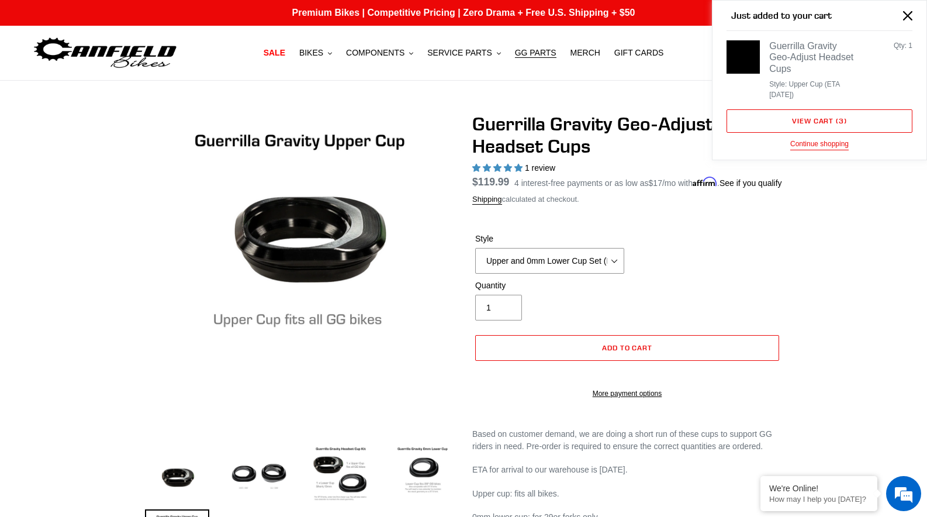
click at [850, 56] on div "Just added to your cart Guerrilla Gravity Geo-Adjust Headset Cups Style: Upper …" at bounding box center [820, 80] width 214 height 159
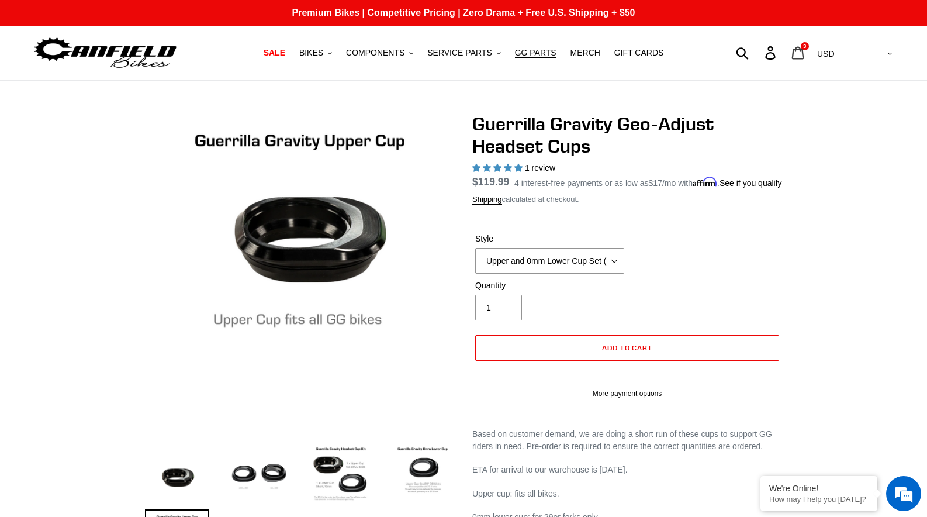
click at [805, 56] on icon at bounding box center [798, 52] width 13 height 13
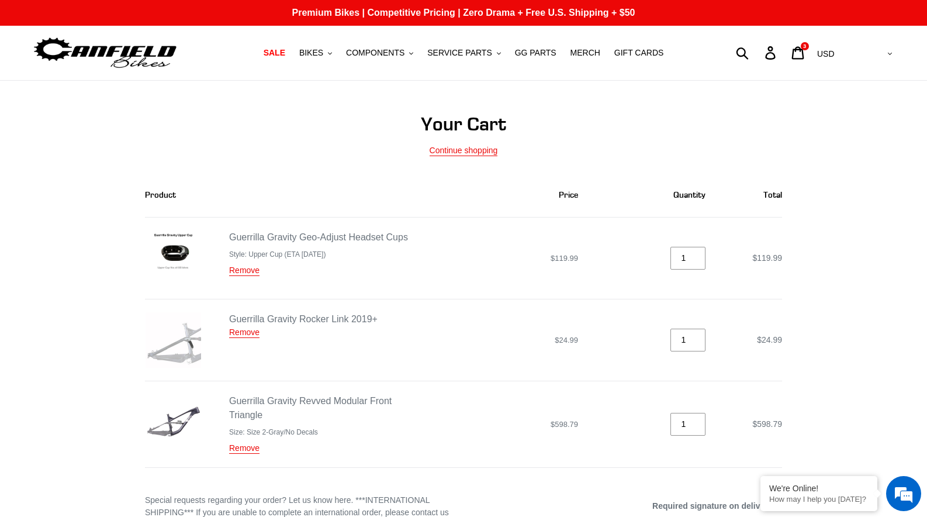
click at [182, 244] on img at bounding box center [174, 258] width 56 height 56
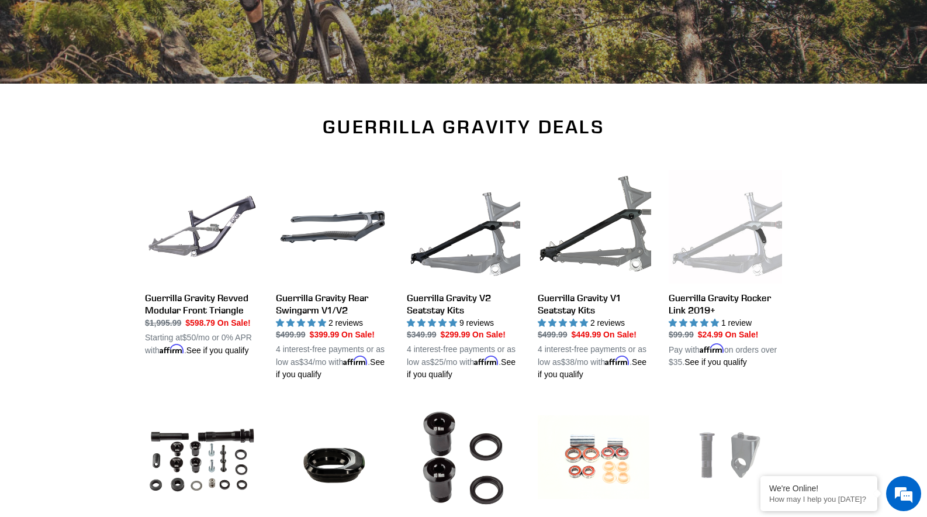
scroll to position [236, 0]
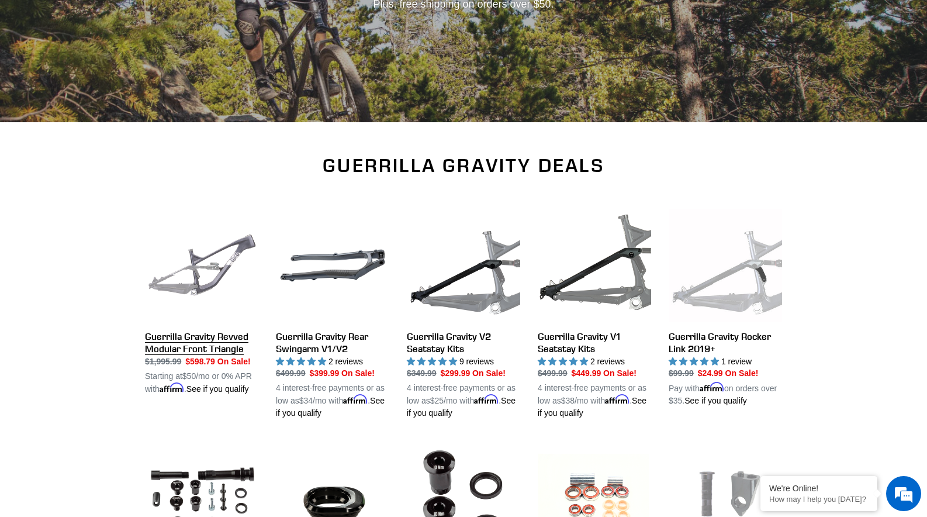
click at [217, 334] on link "Guerrilla Gravity Revved Modular Front Triangle" at bounding box center [201, 302] width 113 height 187
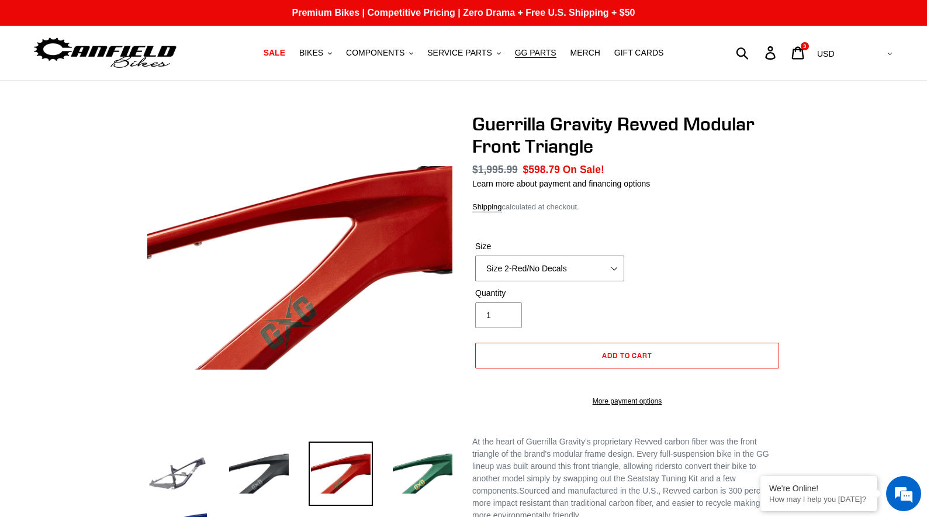
click at [549, 258] on select "Size 2-Gloss Black/No Decals Size 2-Black/Red Decals Size 2-Black/Silver Decals…" at bounding box center [549, 269] width 149 height 26
select select "Size 3-Light Blue With Decals And Side Cover"
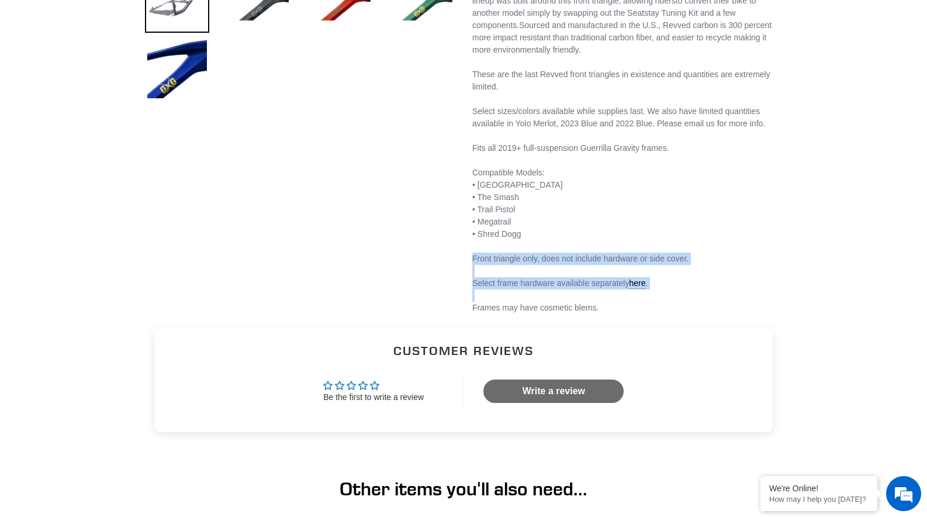
drag, startPoint x: 473, startPoint y: 261, endPoint x: 740, endPoint y: 285, distance: 267.7
click at [740, 285] on div "At the heart of Guerrilla Gravity's proprietary Revved carbon fiber was the fro…" at bounding box center [627, 142] width 310 height 344
click at [740, 285] on div "Select frame hardware available separately here ." at bounding box center [627, 283] width 310 height 12
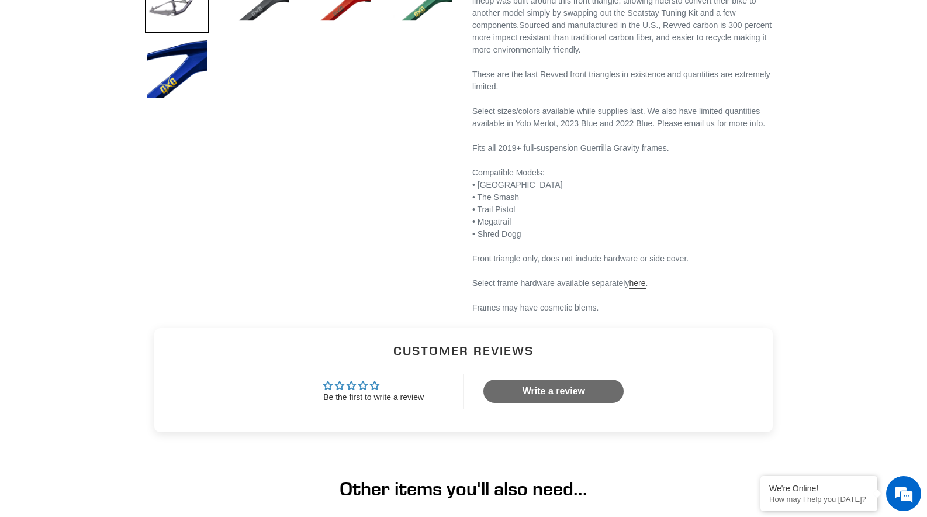
click at [646, 288] on link "here" at bounding box center [637, 283] width 16 height 11
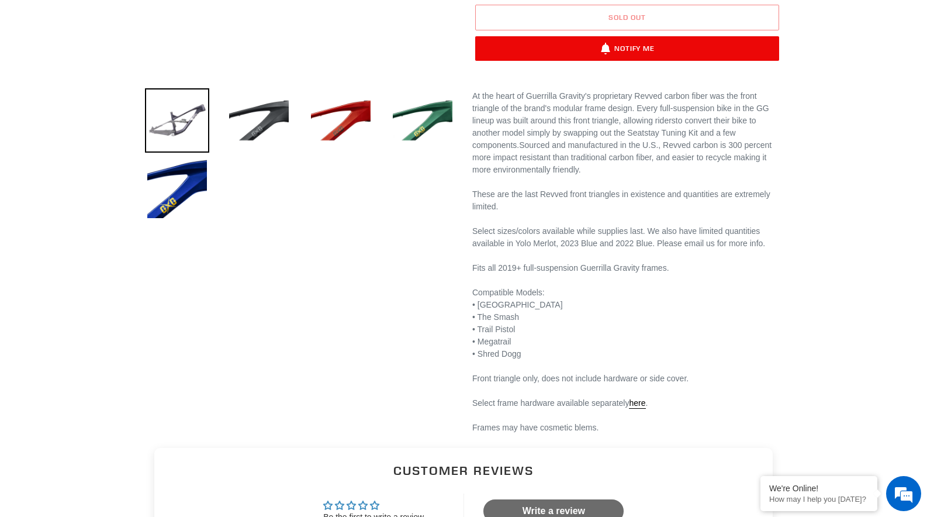
scroll to position [52, 0]
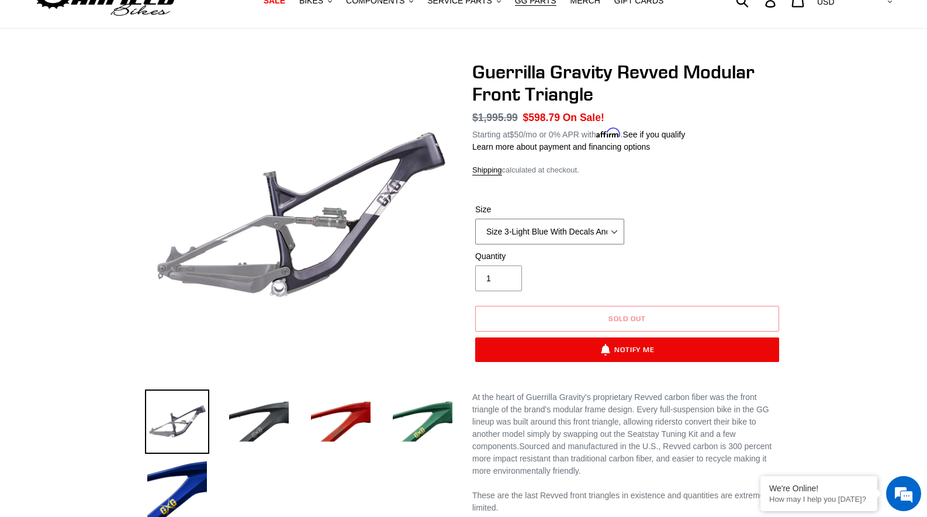
click at [537, 231] on select "Size 2-Gloss Black/No Decals Size 2-Black/Red Decals Size 2-Black/Silver Decals…" at bounding box center [549, 232] width 149 height 26
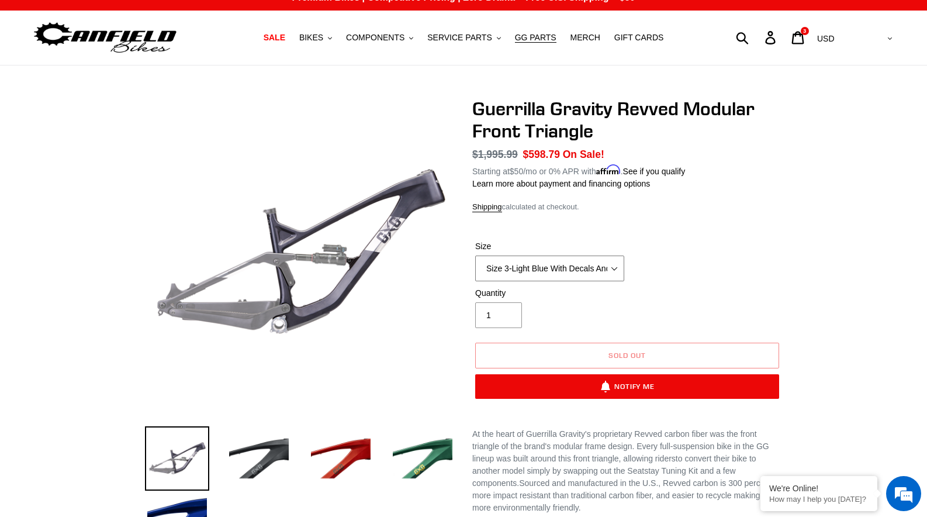
scroll to position [0, 0]
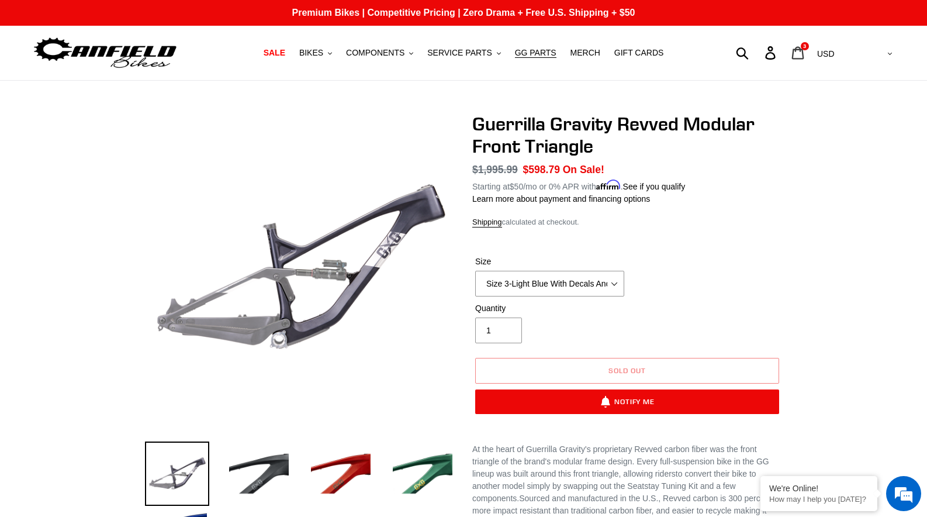
click at [805, 49] on icon at bounding box center [798, 52] width 12 height 13
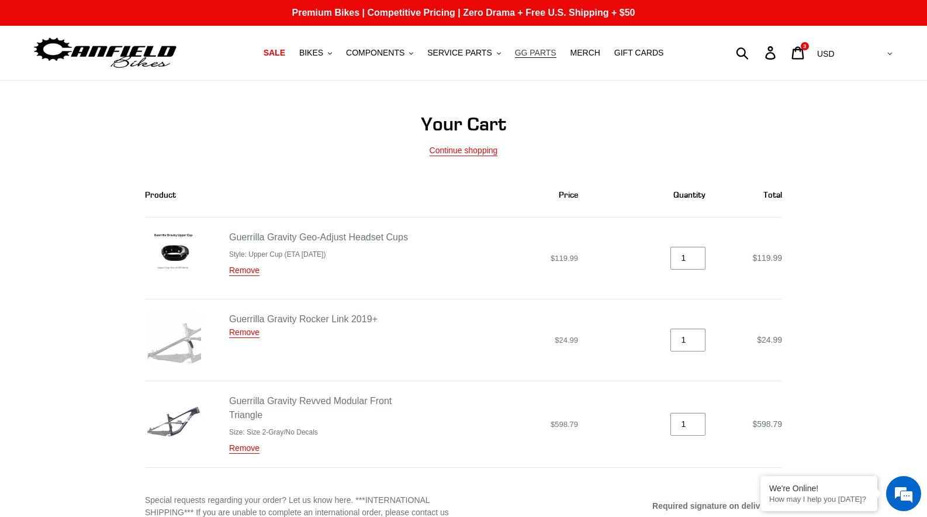
click at [520, 48] on span "GG PARTS" at bounding box center [536, 53] width 42 height 10
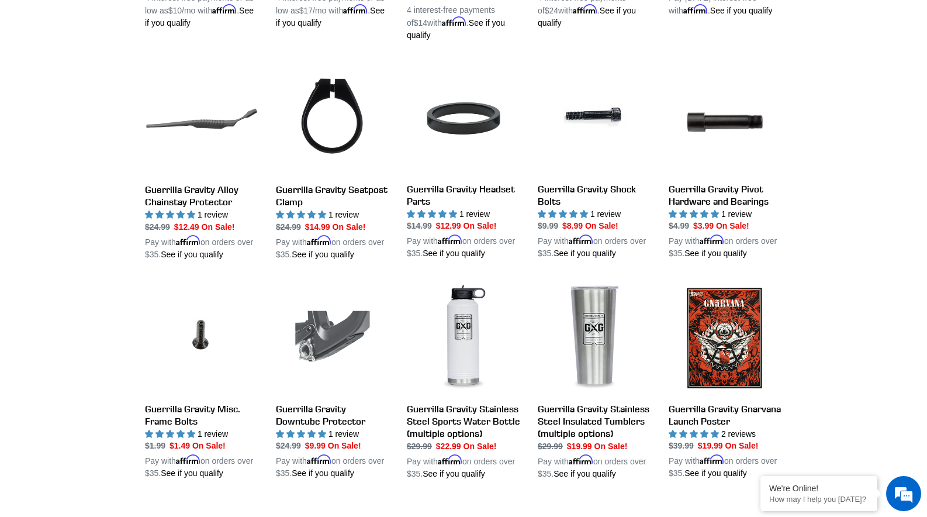
scroll to position [857, 0]
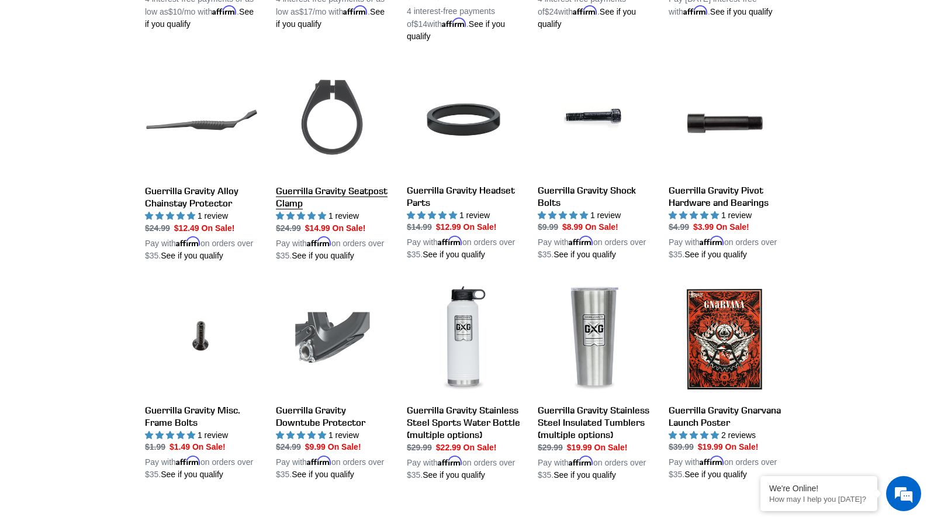
click at [306, 183] on link "Guerrilla Gravity Seatpost Clamp" at bounding box center [332, 162] width 113 height 199
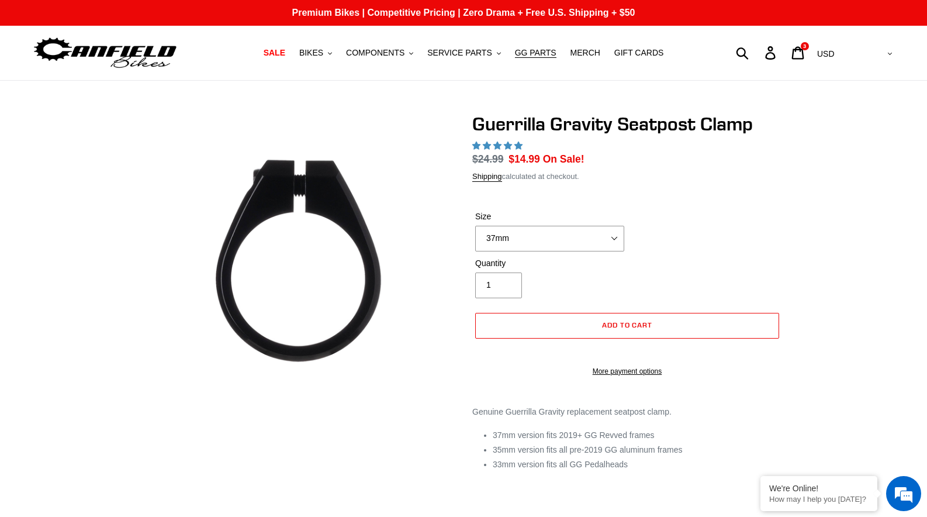
select select "highest-rating"
click at [531, 234] on select "37mm 35mm 33mm" at bounding box center [549, 239] width 149 height 26
click at [724, 249] on div "Size 37mm 35mm 33mm" at bounding box center [627, 234] width 310 height 47
click at [577, 329] on button "Add to cart" at bounding box center [627, 326] width 304 height 26
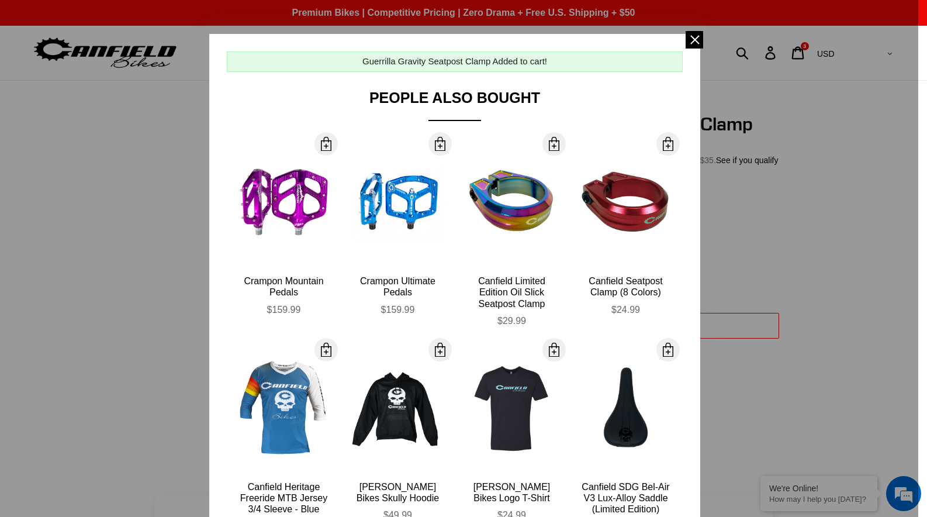
click at [115, 344] on div at bounding box center [463, 258] width 927 height 517
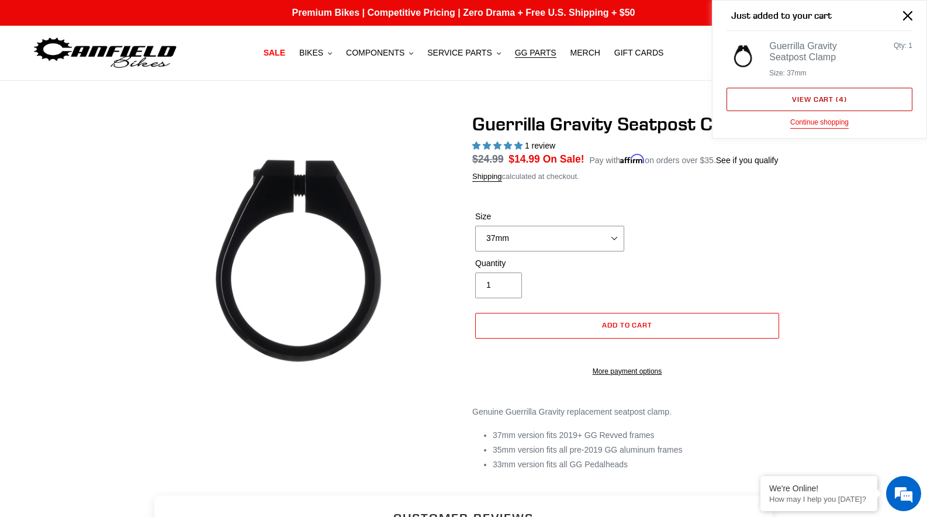
click at [809, 96] on link "View cart ( 4 )" at bounding box center [820, 99] width 186 height 23
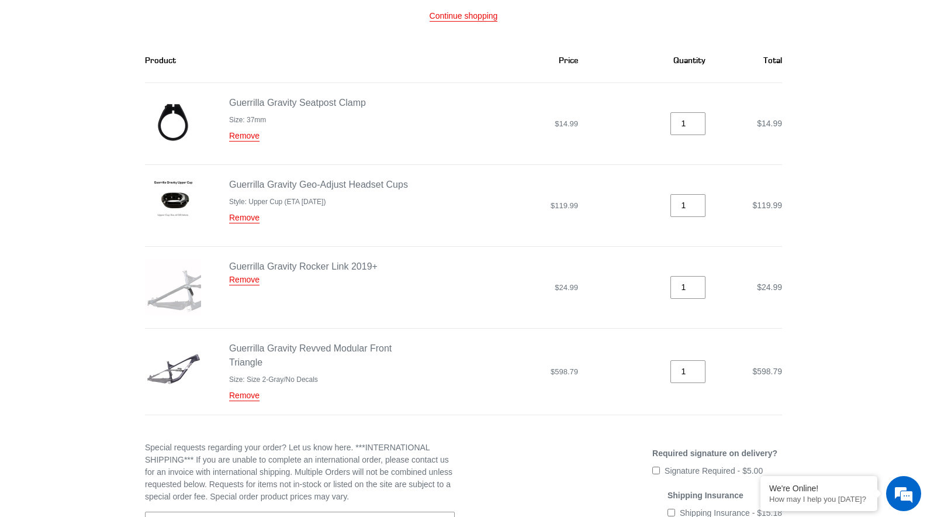
scroll to position [375, 0]
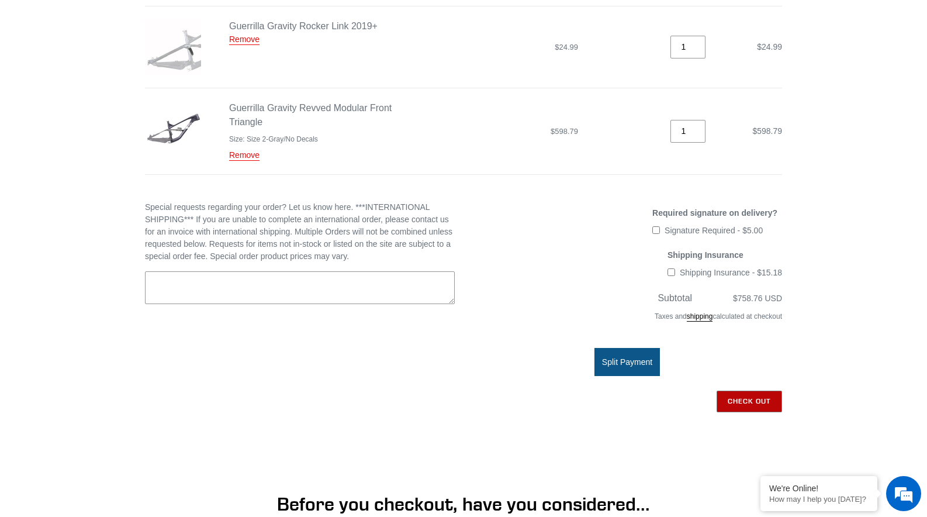
click at [755, 398] on input "Check out" at bounding box center [749, 401] width 65 height 21
